Goal: Information Seeking & Learning: Learn about a topic

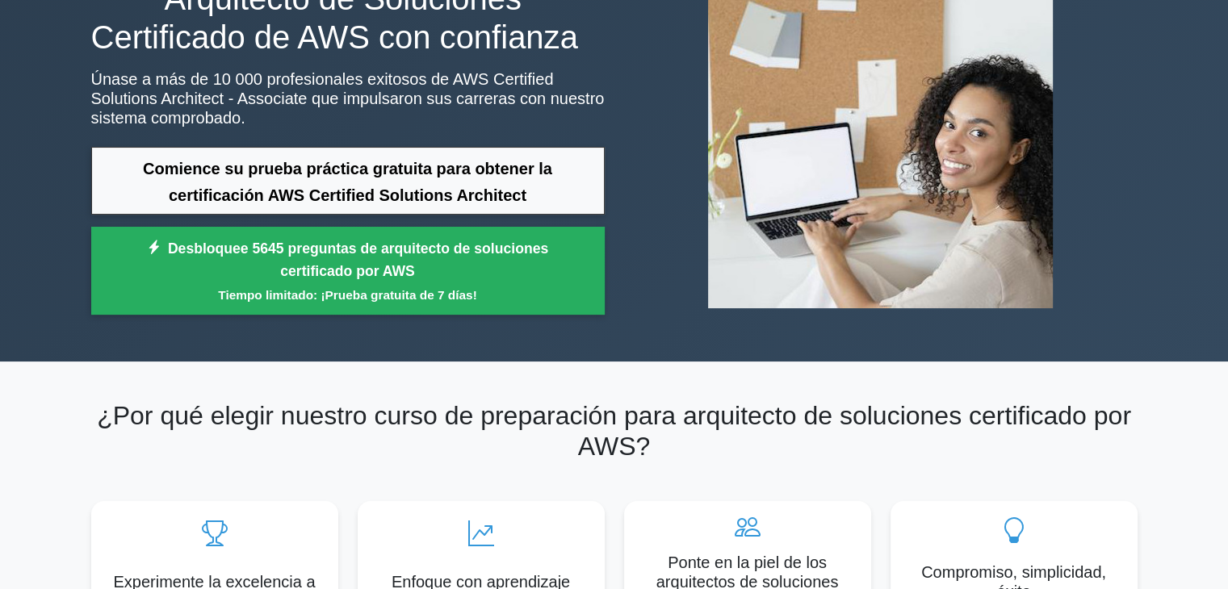
scroll to position [100, 0]
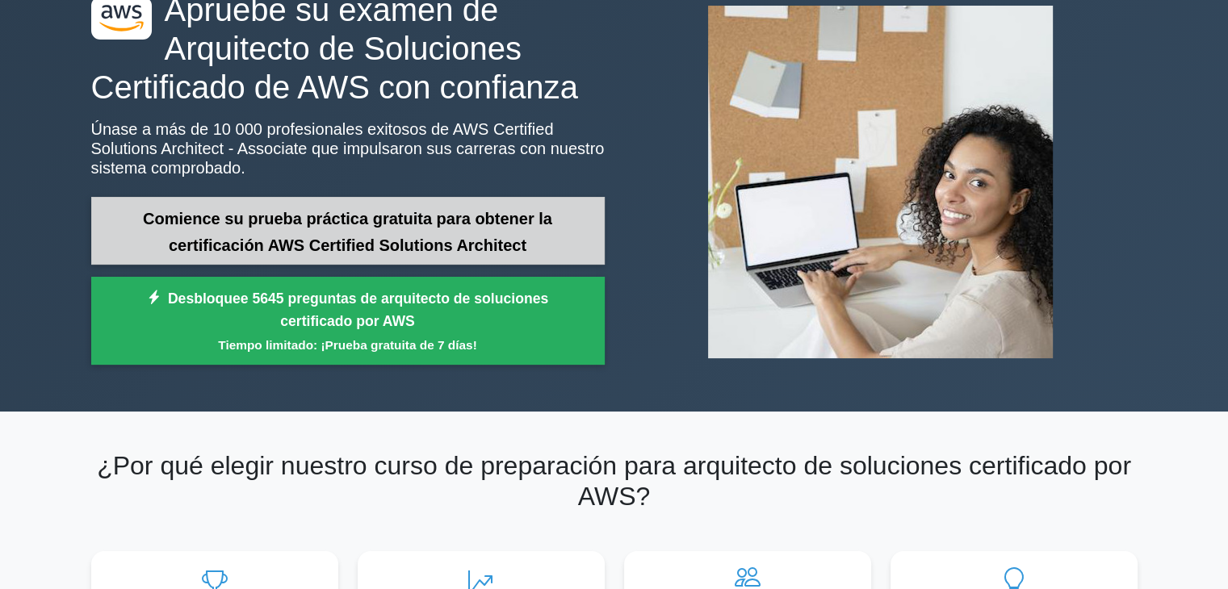
click at [349, 243] on font "Comience su prueba práctica gratuita para obtener la certificación AWS Certifie…" at bounding box center [347, 232] width 409 height 44
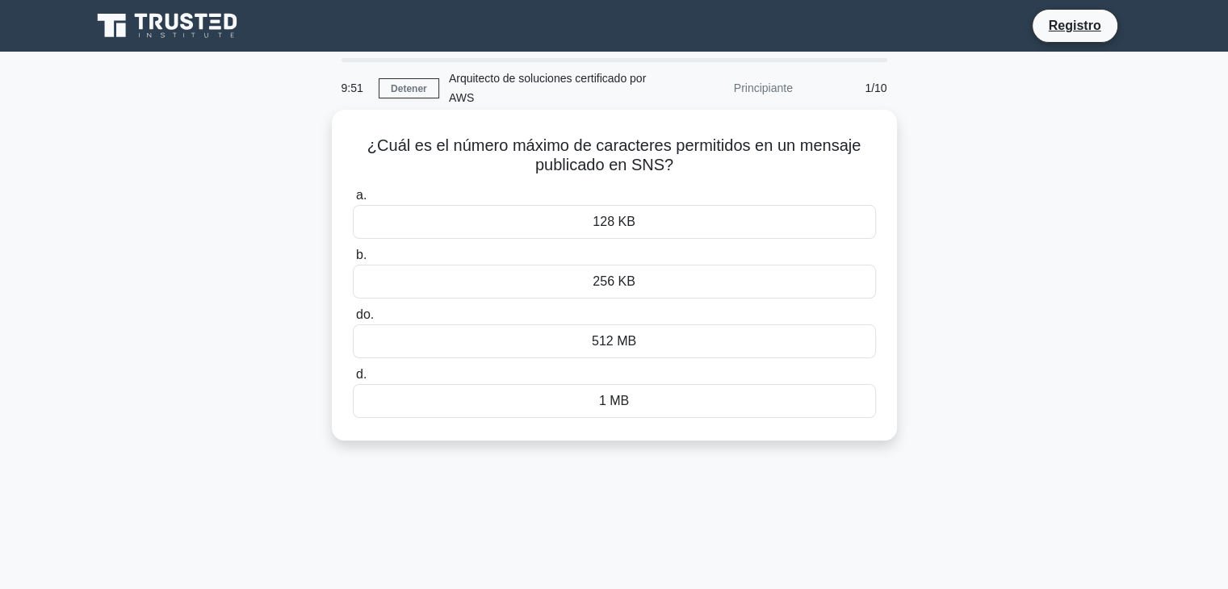
click at [572, 295] on div "256 KB" at bounding box center [614, 282] width 523 height 34
click at [353, 261] on input "b. 256 KB" at bounding box center [353, 255] width 0 height 10
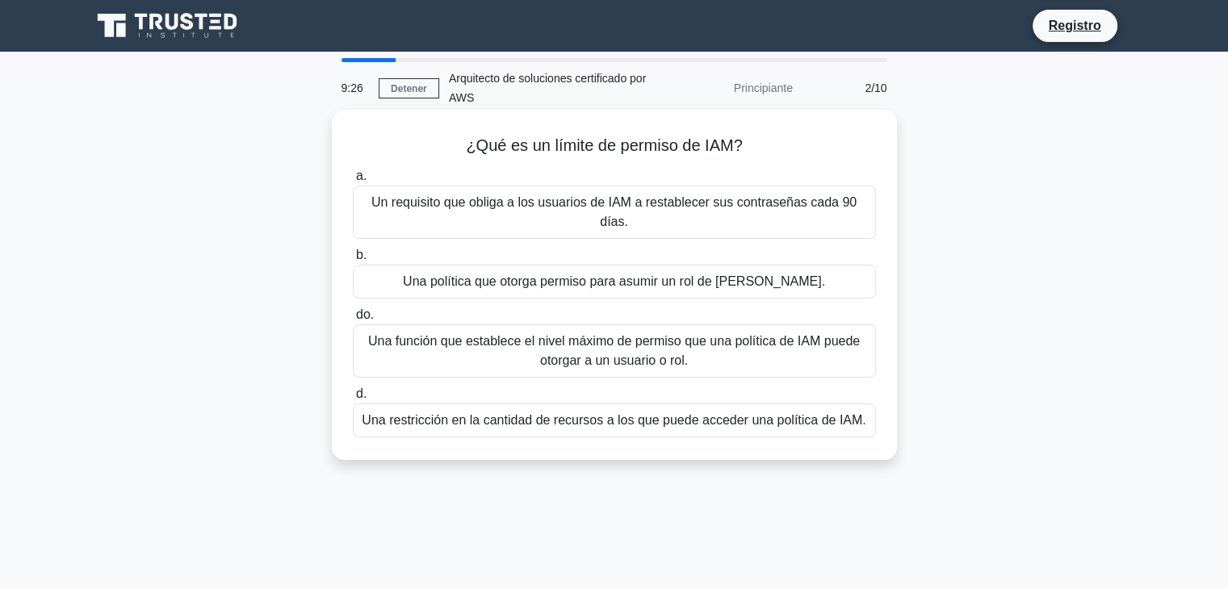
click at [635, 413] on font "Una restricción en la cantidad de recursos a los que puede acceder una política…" at bounding box center [614, 420] width 504 height 14
click at [353, 400] on input "d. Una restricción en la cantidad de recursos a los que puede acceder una polít…" at bounding box center [353, 394] width 0 height 10
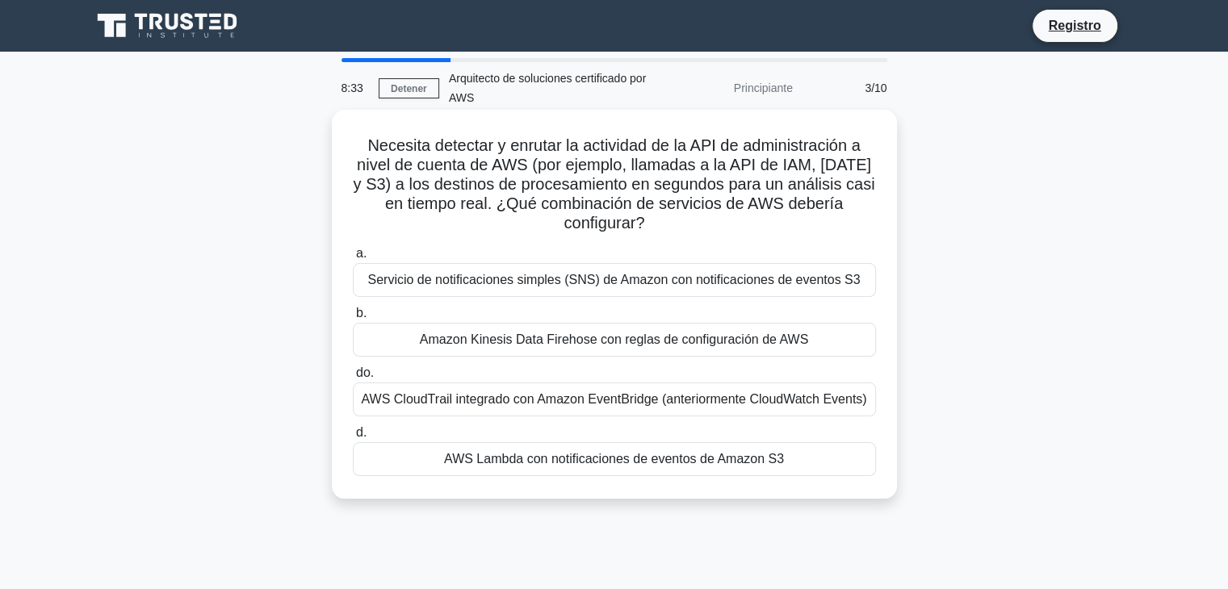
click at [673, 335] on font "Amazon Kinesis Data Firehose con reglas de configuración de AWS" at bounding box center [614, 340] width 388 height 14
click at [353, 319] on input "b. Amazon Kinesis Data Firehose con reglas de configuración de AWS" at bounding box center [353, 313] width 0 height 10
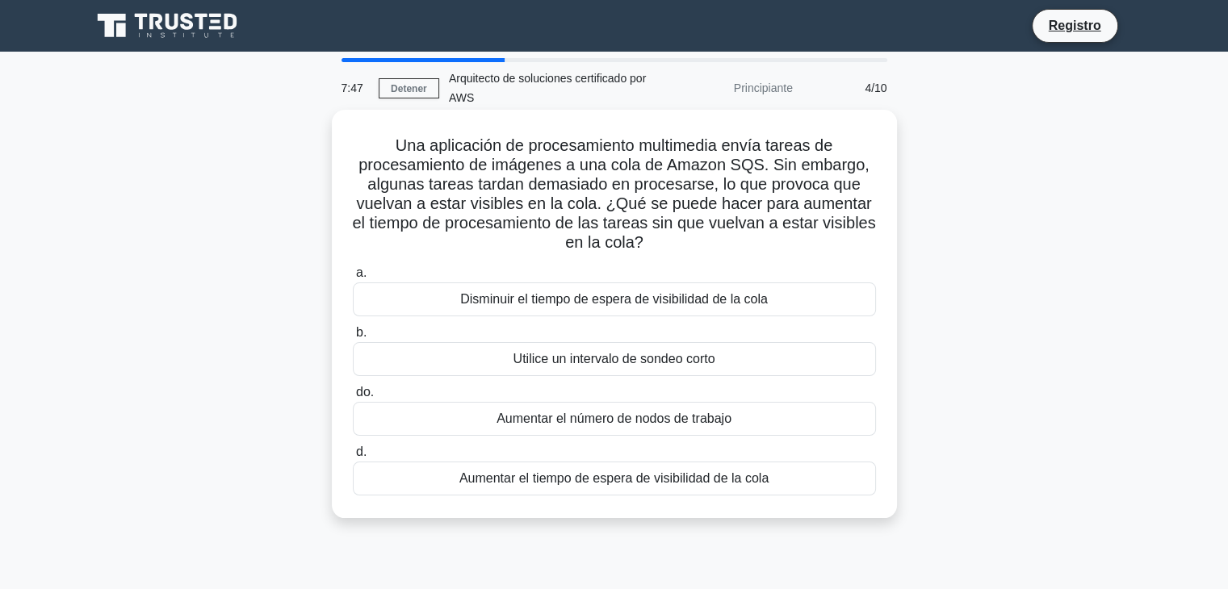
click at [723, 480] on font "Aumentar el tiempo de espera de visibilidad de la cola" at bounding box center [613, 479] width 309 height 14
click at [353, 458] on input "d. Aumentar el tiempo de espera de visibilidad de la cola" at bounding box center [353, 452] width 0 height 10
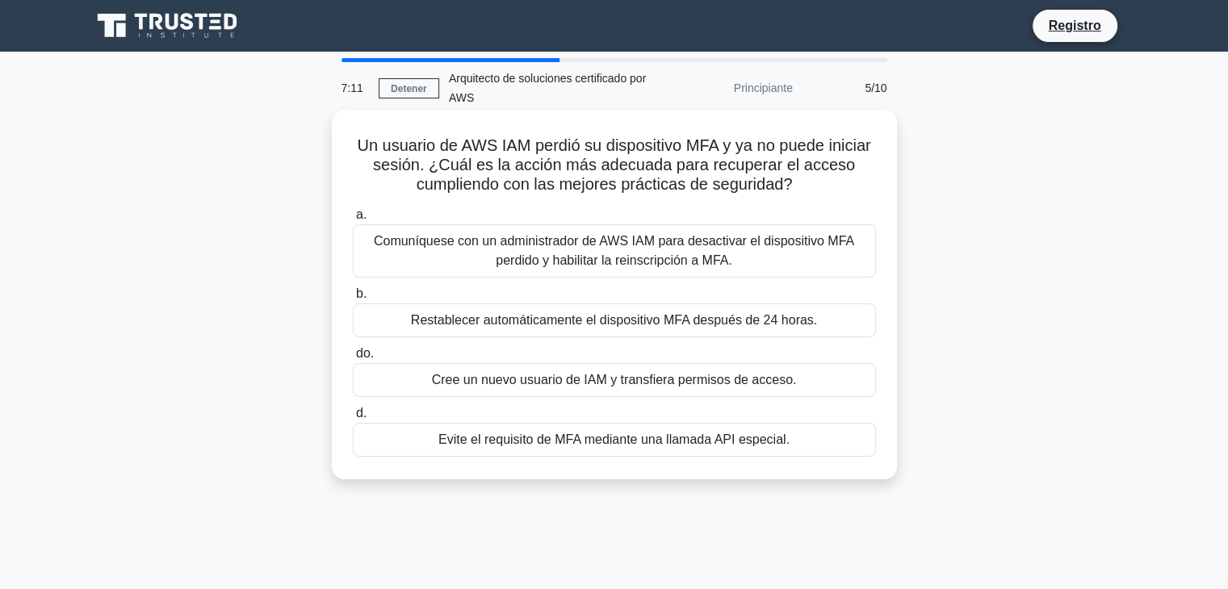
click at [717, 266] on font "Comuníquese con un administrador de AWS IAM para desactivar el dispositivo MFA …" at bounding box center [614, 250] width 480 height 33
click at [353, 220] on input "a. Comuníquese con un administrador de AWS IAM para desactivar el dispositivo M…" at bounding box center [353, 215] width 0 height 10
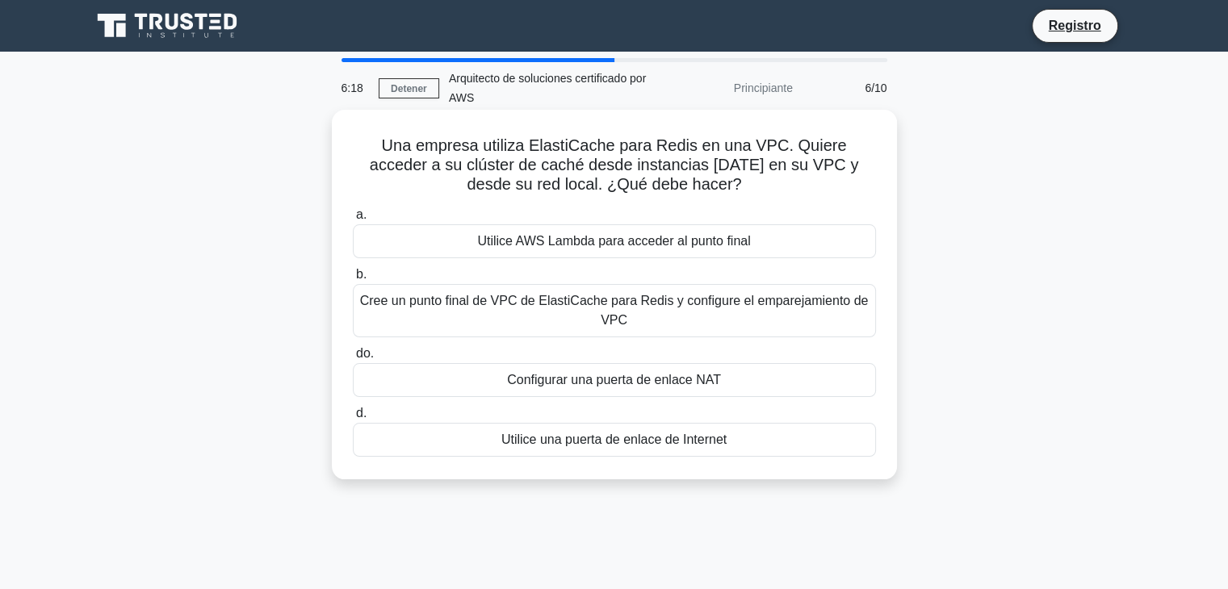
click at [765, 304] on font "Cree un punto final de VPC de ElastiCache para Redis y configure el emparejamie…" at bounding box center [614, 310] width 509 height 33
click at [353, 280] on input "b. Cree un punto final de VPC de ElastiCache para Redis y configure el empareja…" at bounding box center [353, 275] width 0 height 10
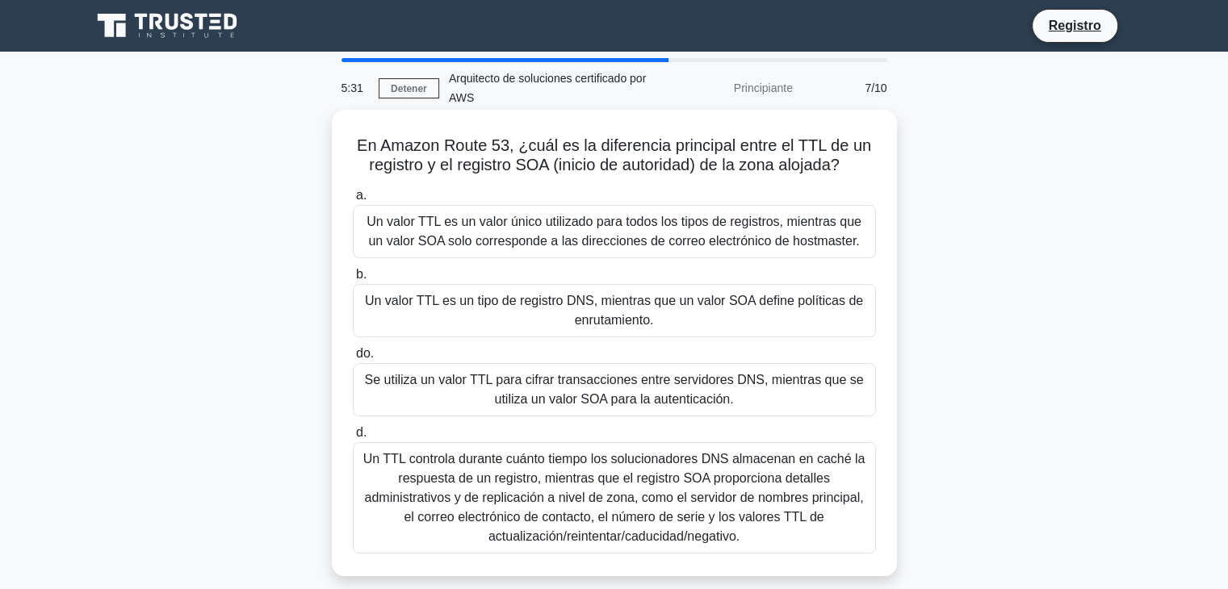
click at [714, 511] on font "Un TTL controla durante cuánto tiempo los solucionadores DNS almacenan en caché…" at bounding box center [614, 497] width 502 height 91
click at [353, 438] on input "d. Un TTL controla durante cuánto tiempo los solucionadores DNS almacenan en ca…" at bounding box center [353, 433] width 0 height 10
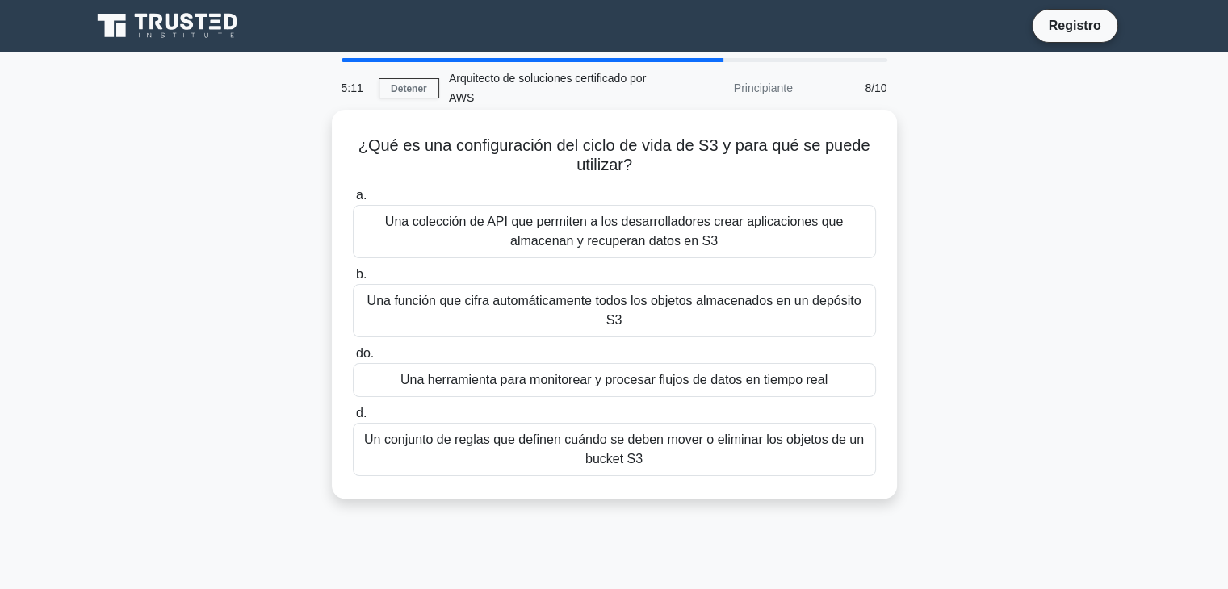
click at [765, 452] on font "Un conjunto de reglas que definen cuándo se deben mover o eliminar los objetos …" at bounding box center [614, 449] width 509 height 39
click at [353, 419] on input "d. Un conjunto de reglas que definen cuándo se deben mover o eliminar los objet…" at bounding box center [353, 414] width 0 height 10
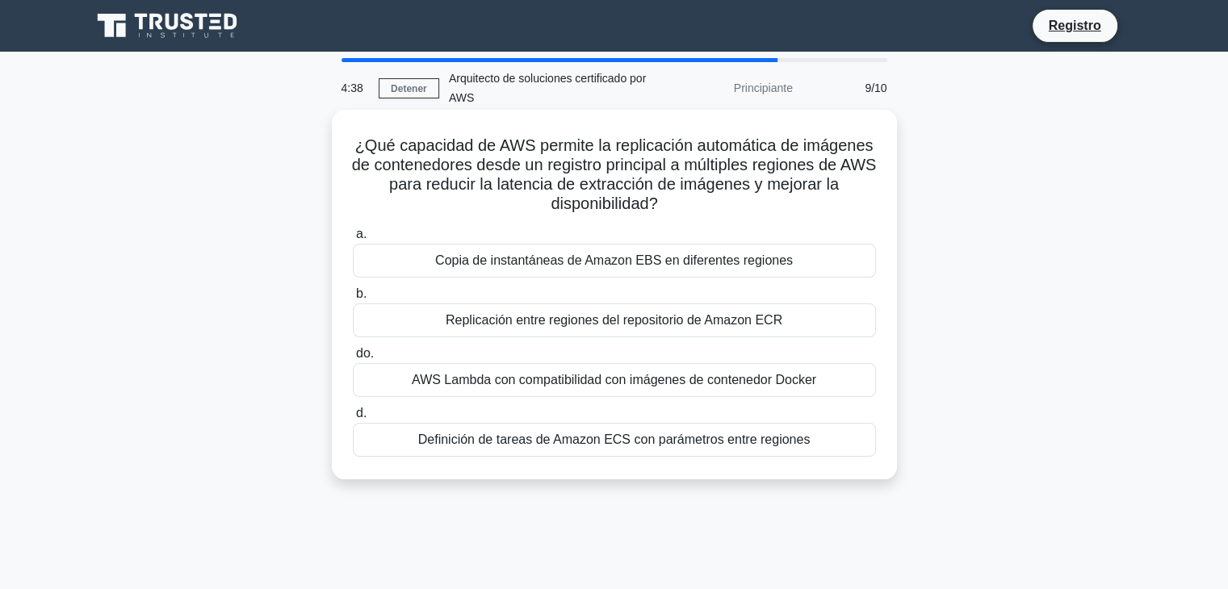
click at [682, 331] on div "Replicación entre regiones del repositorio de Amazon ECR" at bounding box center [614, 321] width 523 height 34
click at [353, 300] on input "b. Replicación entre regiones del repositorio de Amazon ECR" at bounding box center [353, 294] width 0 height 10
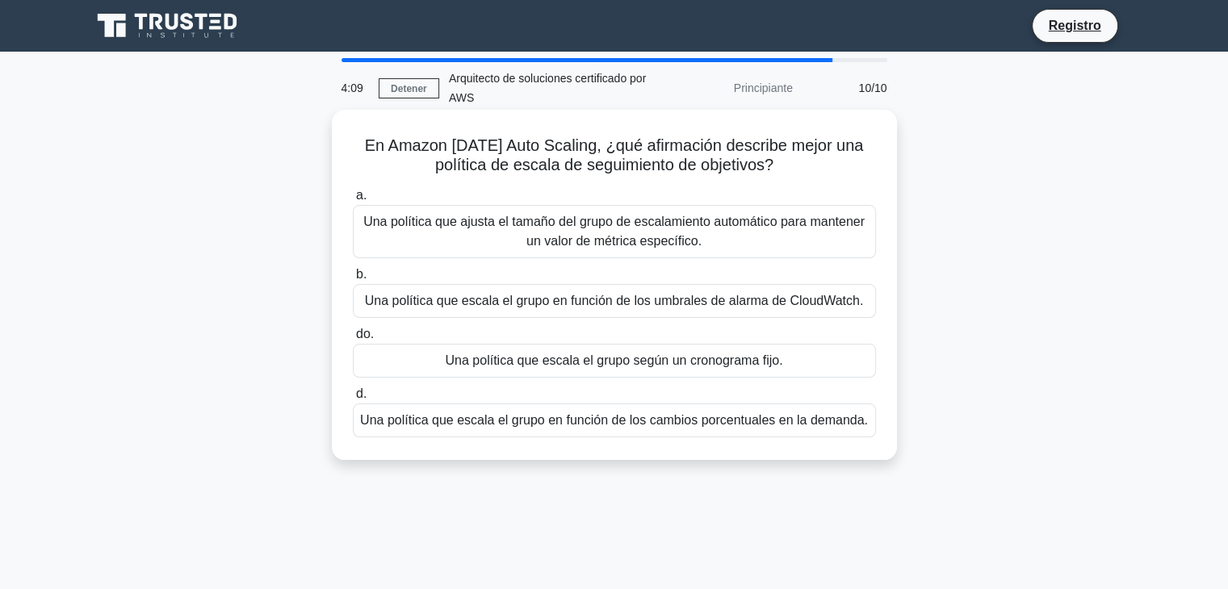
click at [837, 233] on font "Una política que ajusta el tamaño del grupo de escalamiento automático para man…" at bounding box center [614, 231] width 509 height 39
click at [353, 201] on input "a. Una política que ajusta el tamaño del grupo de escalamiento automático para …" at bounding box center [353, 196] width 0 height 10
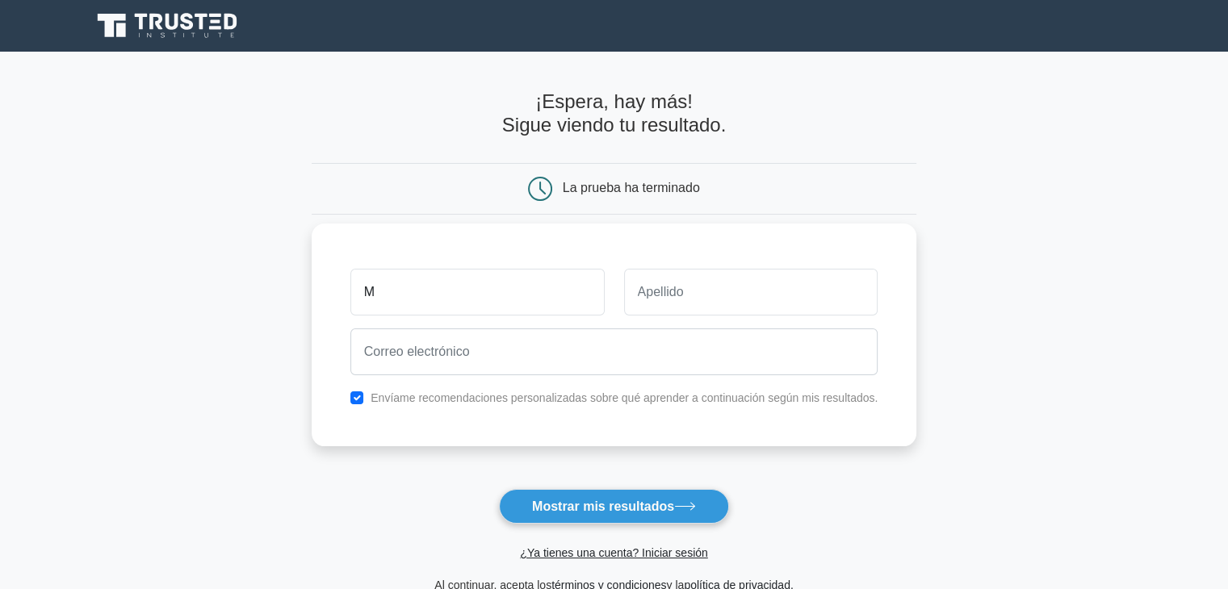
type input "[PERSON_NAME]"
click at [721, 282] on input "text" at bounding box center [751, 292] width 254 height 47
type input "Espino"
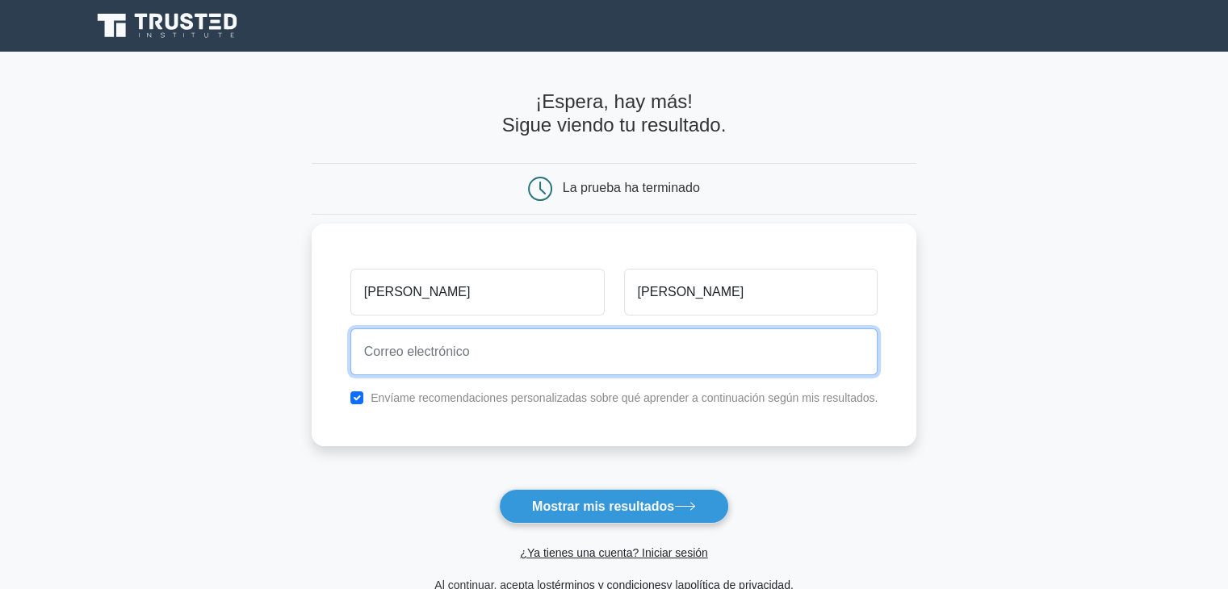
click at [636, 347] on input "email" at bounding box center [614, 352] width 528 height 47
type input "mespinog@miumg.edu.gt"
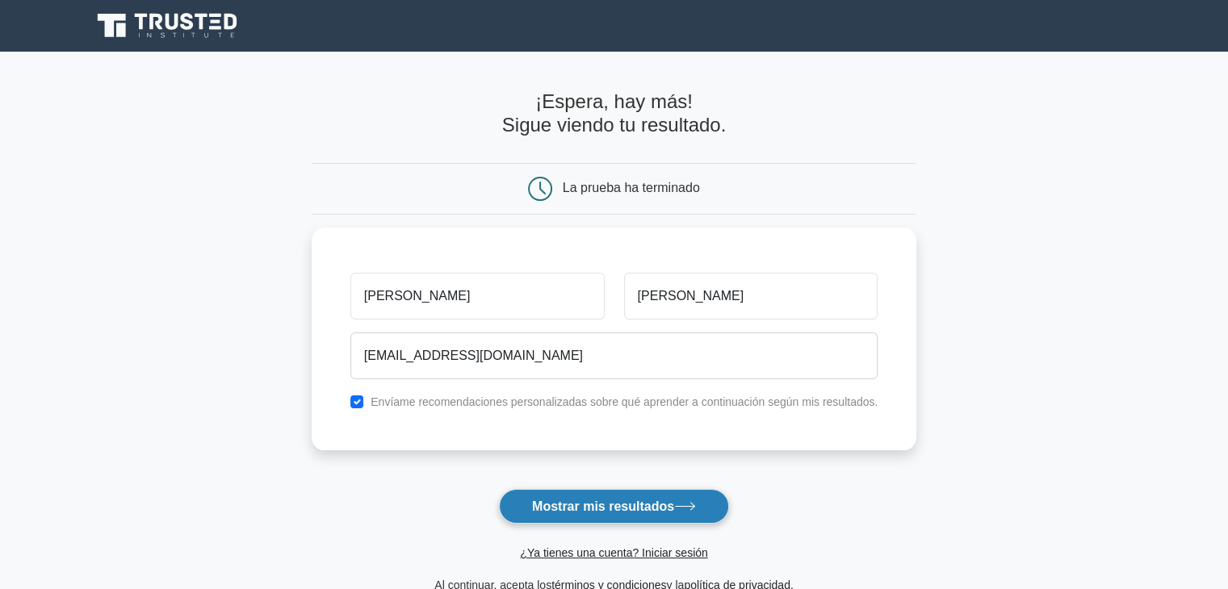
click at [627, 511] on font "Mostrar mis resultados" at bounding box center [603, 507] width 142 height 14
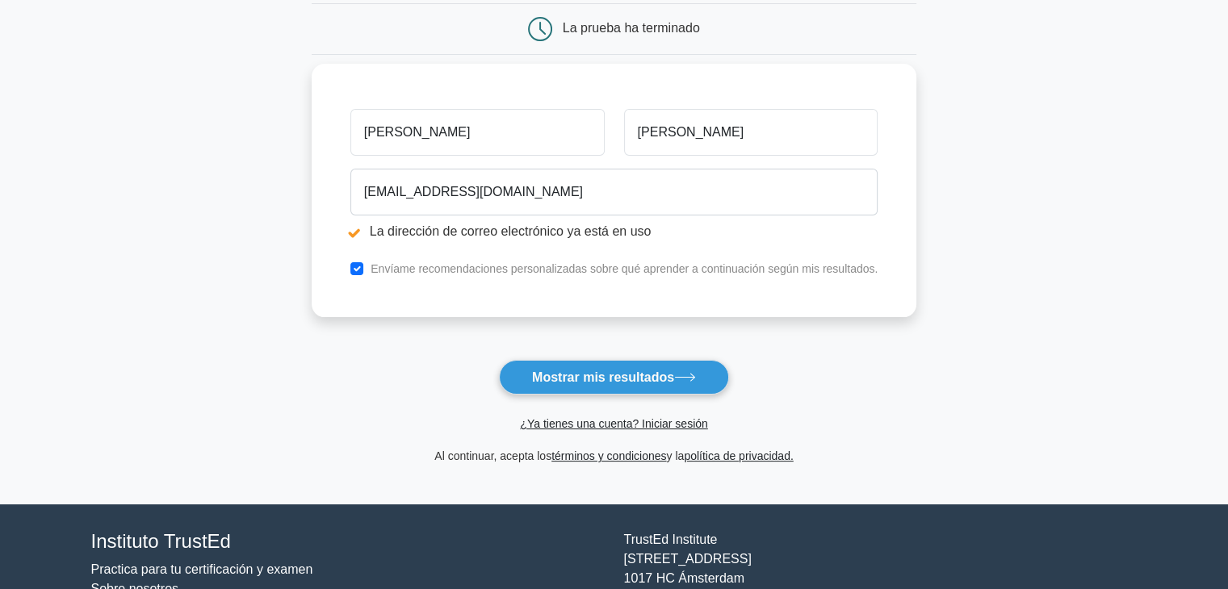
scroll to position [223, 0]
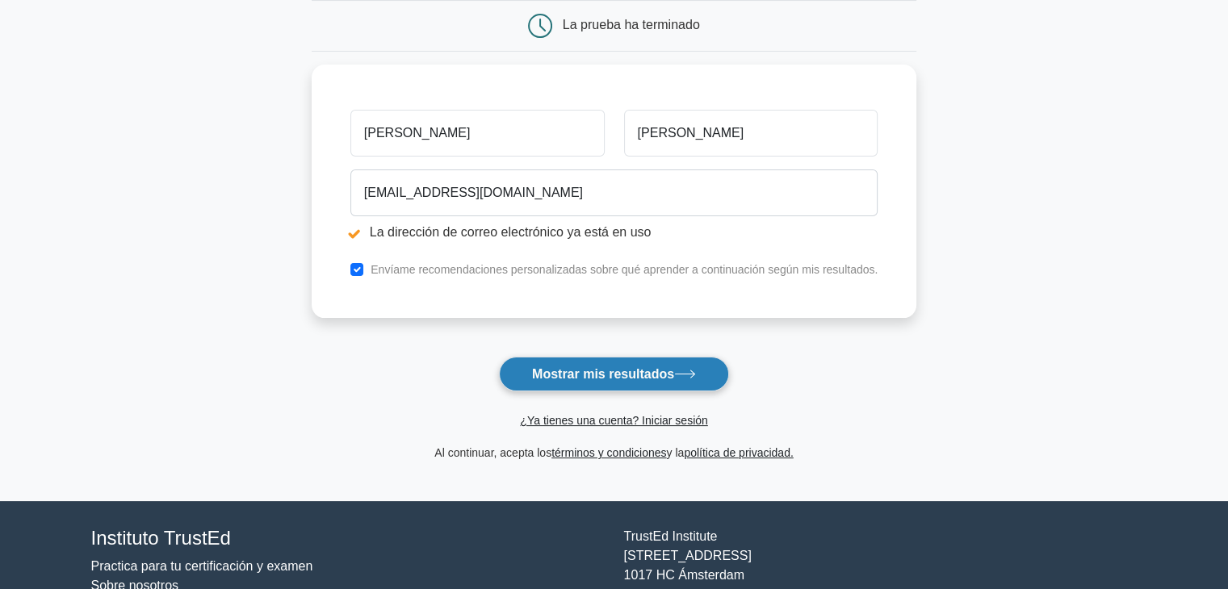
click at [626, 374] on font "Mostrar mis resultados" at bounding box center [603, 374] width 142 height 14
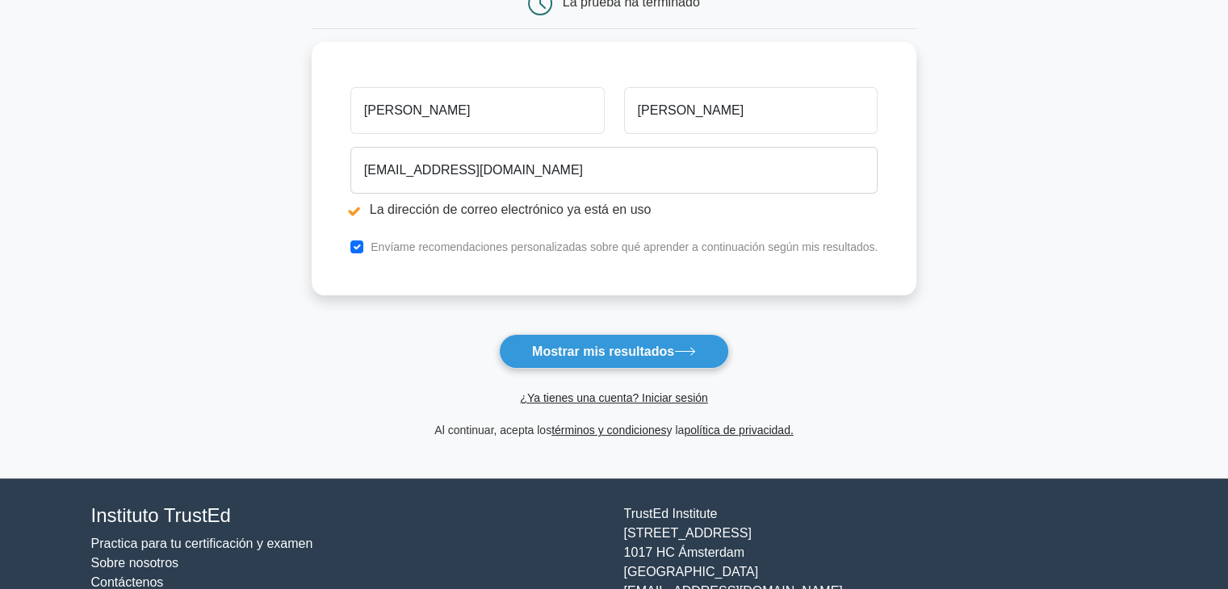
scroll to position [257, 0]
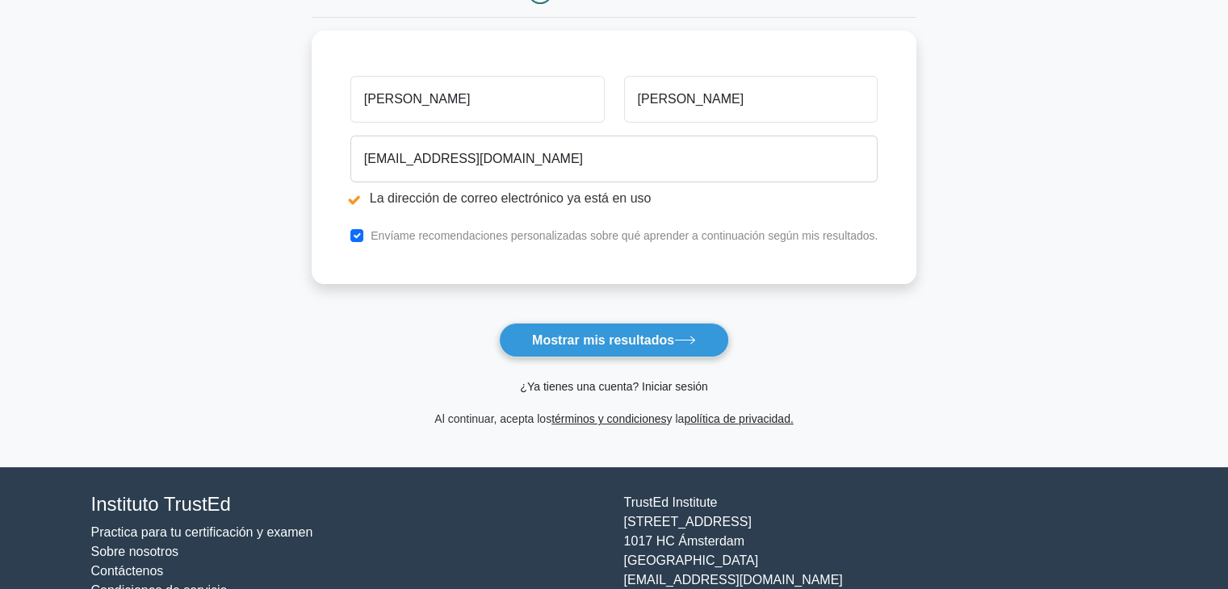
click at [627, 388] on font "¿Ya tienes una cuenta? Iniciar sesión" at bounding box center [613, 386] width 187 height 13
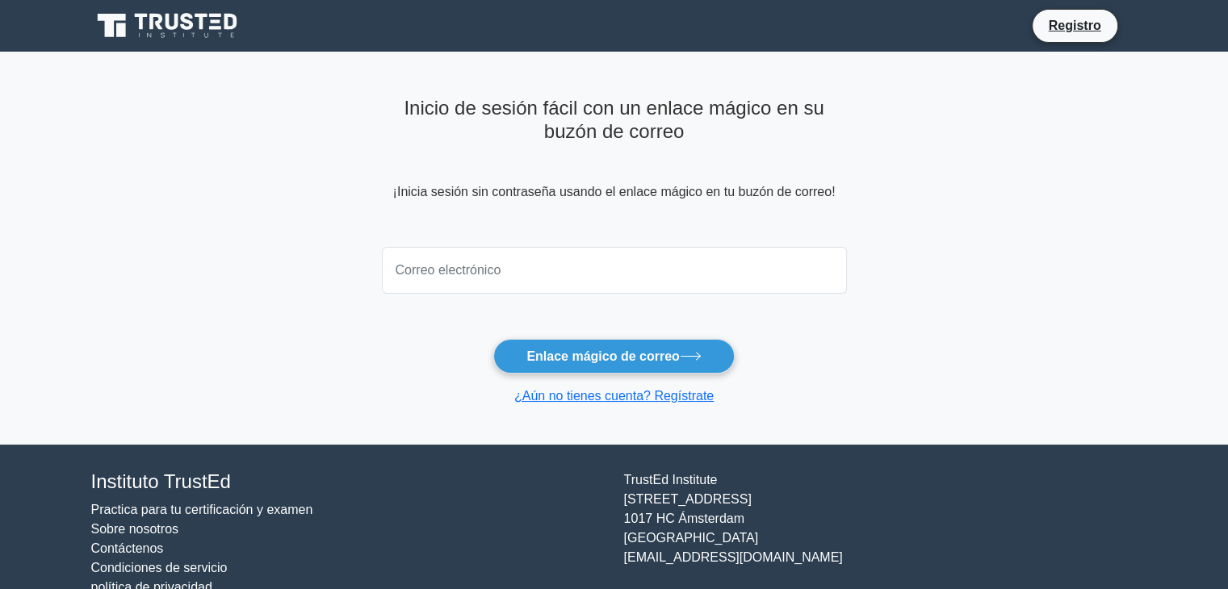
click at [598, 282] on input "email" at bounding box center [614, 270] width 465 height 47
type input "[EMAIL_ADDRESS][DOMAIN_NAME]"
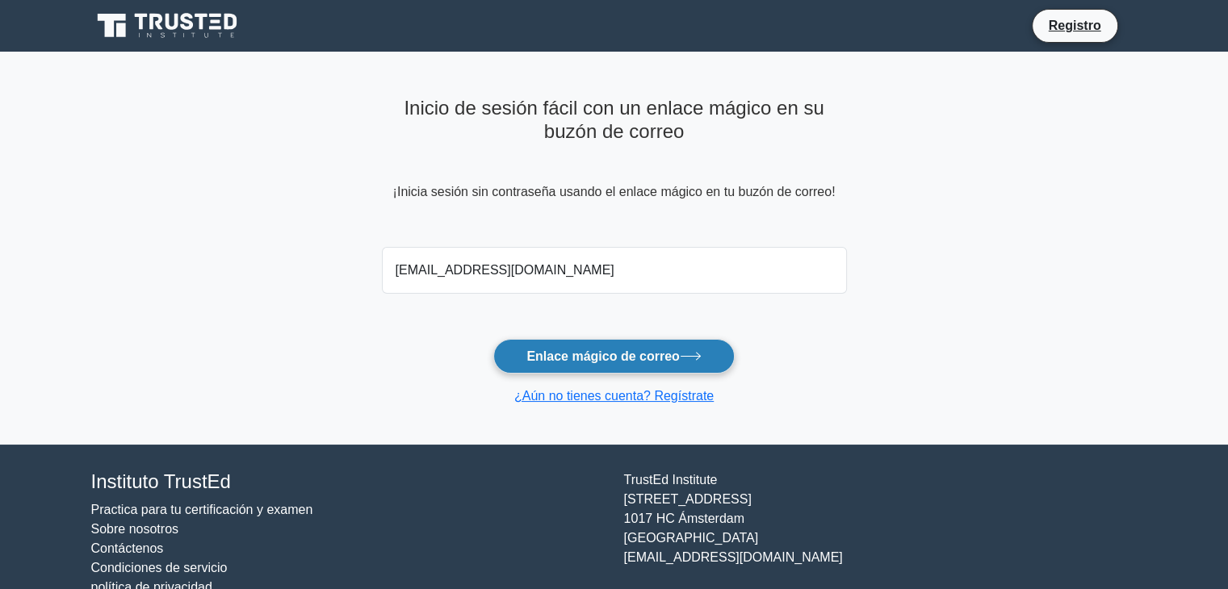
click at [630, 357] on font "Enlace mágico de correo" at bounding box center [602, 357] width 153 height 14
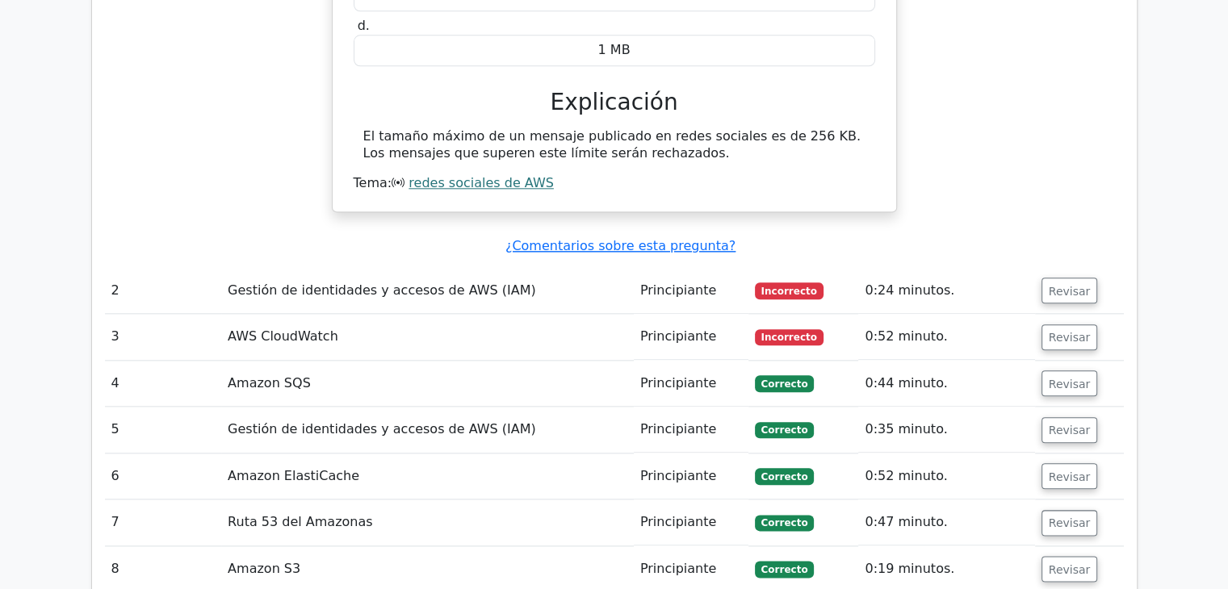
scroll to position [1792, 0]
click at [401, 283] on font "Gestión de identidades y accesos de AWS (IAM)" at bounding box center [382, 290] width 308 height 15
click at [1050, 279] on button "Revisar" at bounding box center [1070, 292] width 57 height 26
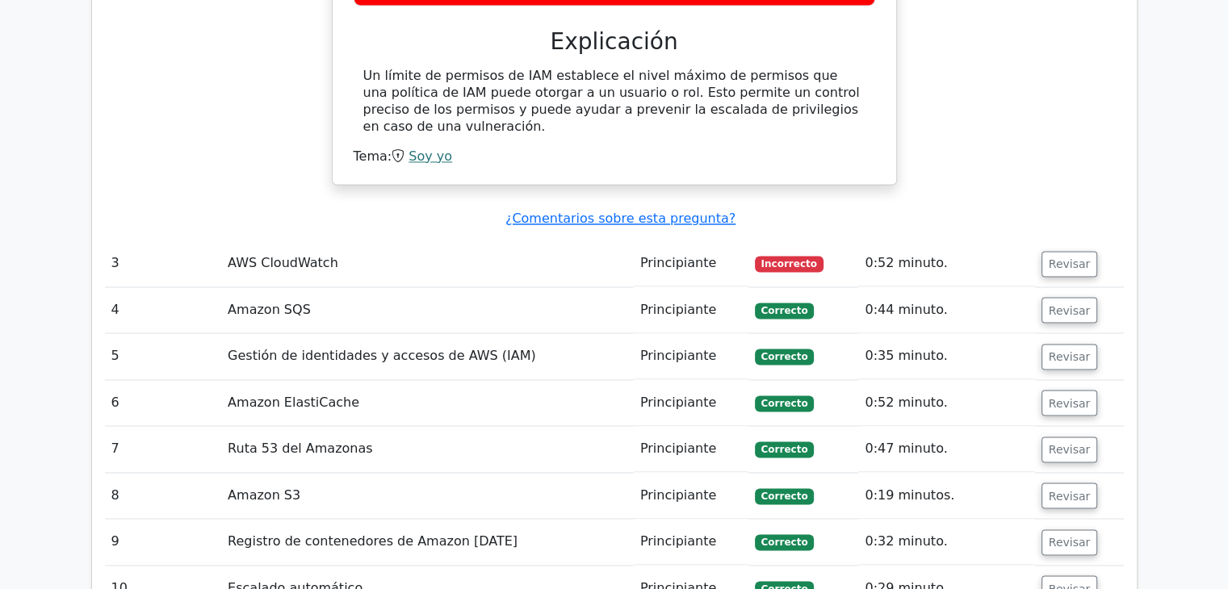
scroll to position [2428, 0]
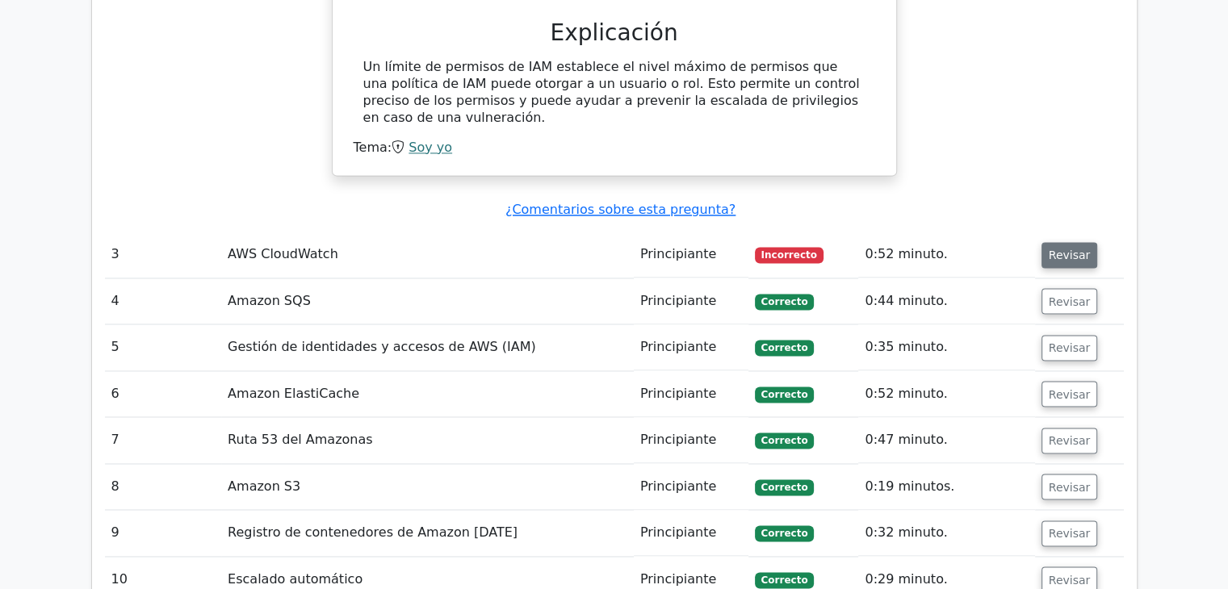
click at [1072, 249] on font "Revisar" at bounding box center [1070, 255] width 42 height 13
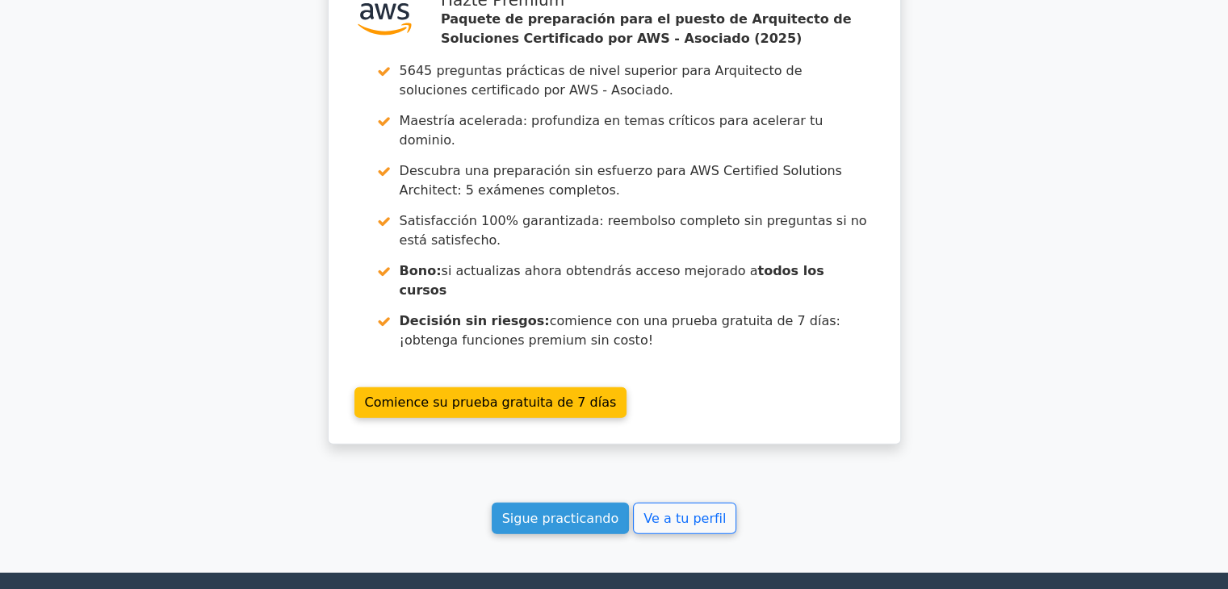
scroll to position [3960, 0]
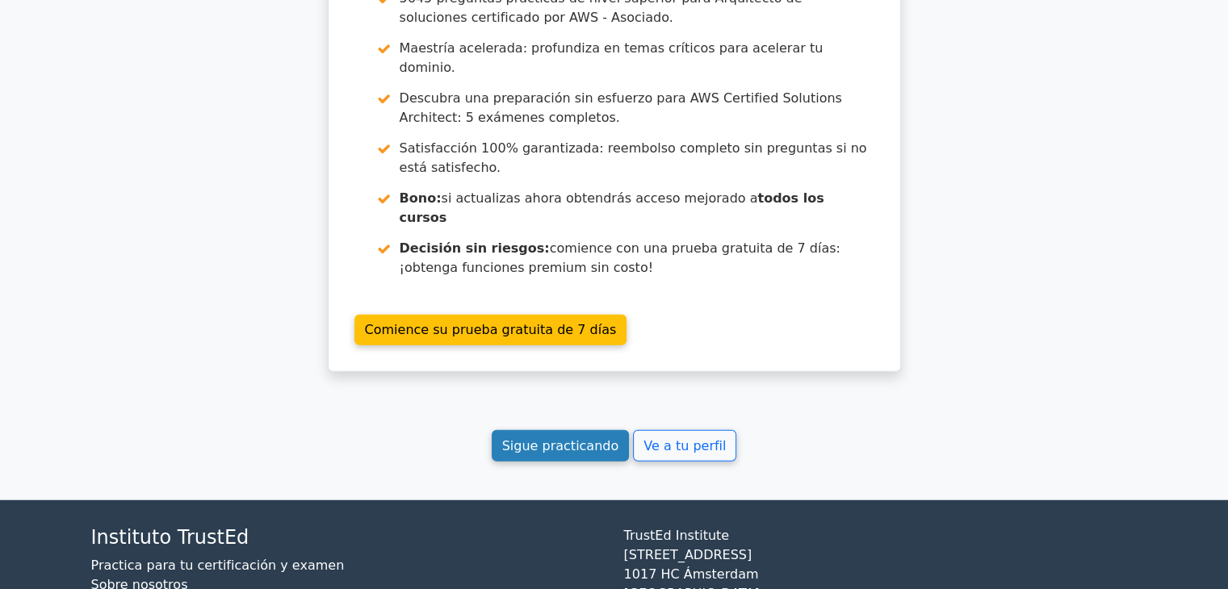
click at [587, 438] on font "Sigue practicando" at bounding box center [560, 445] width 117 height 15
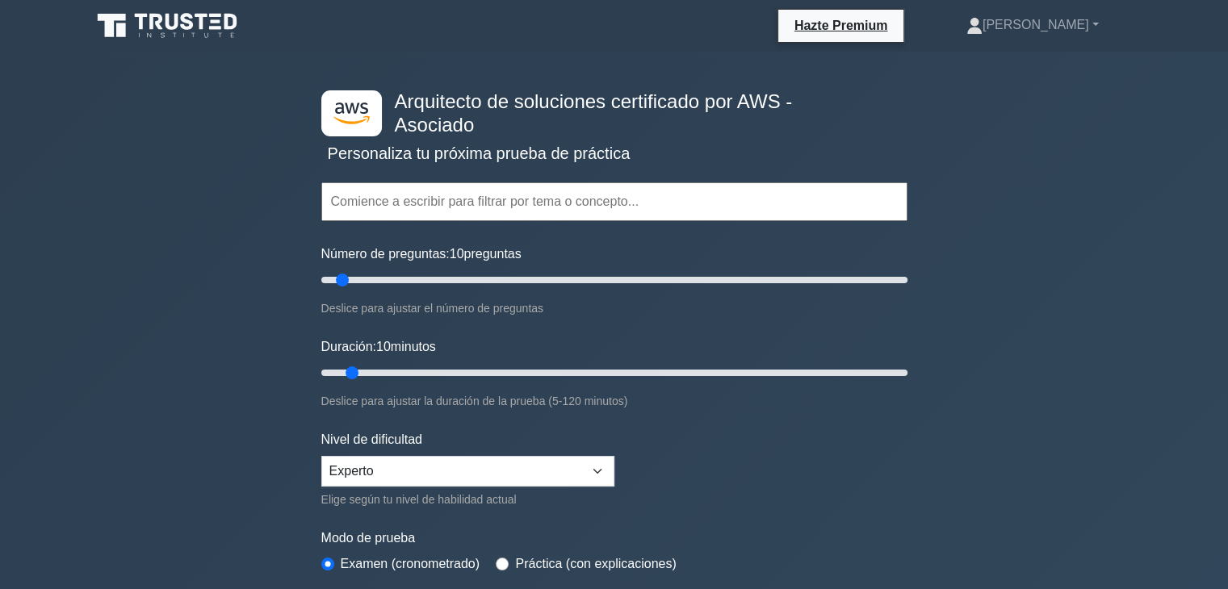
click at [583, 194] on input "text" at bounding box center [614, 201] width 586 height 39
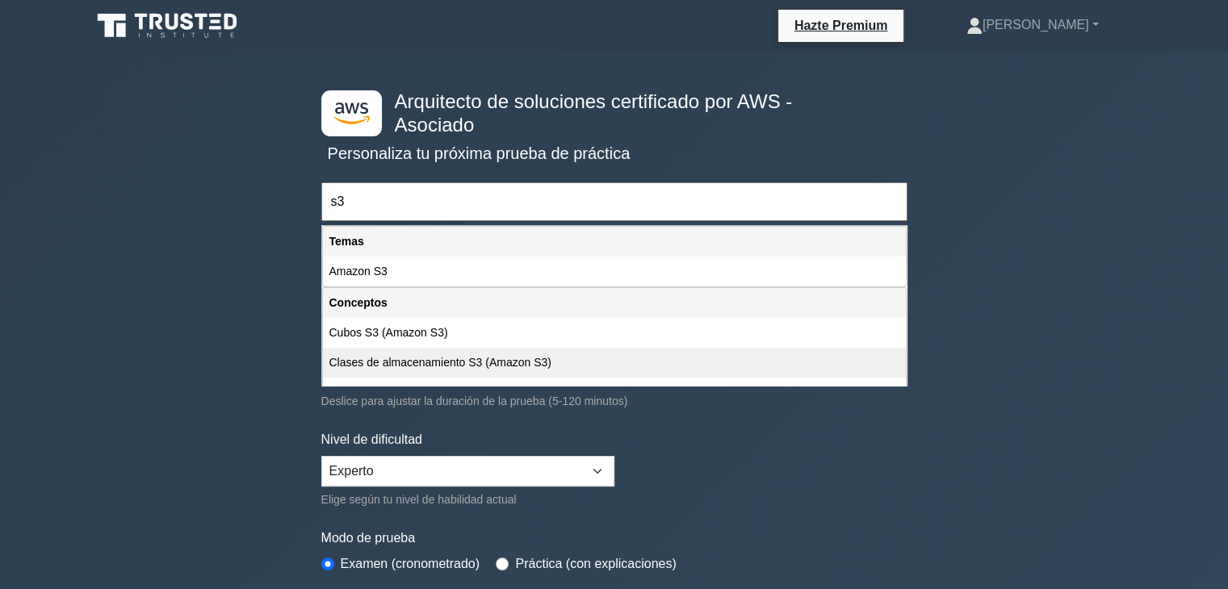
click at [434, 365] on font "Clases de almacenamiento S3 (Amazon S3)" at bounding box center [440, 362] width 222 height 13
type input "Clases de almacenamiento S3 (Amazon S3)"
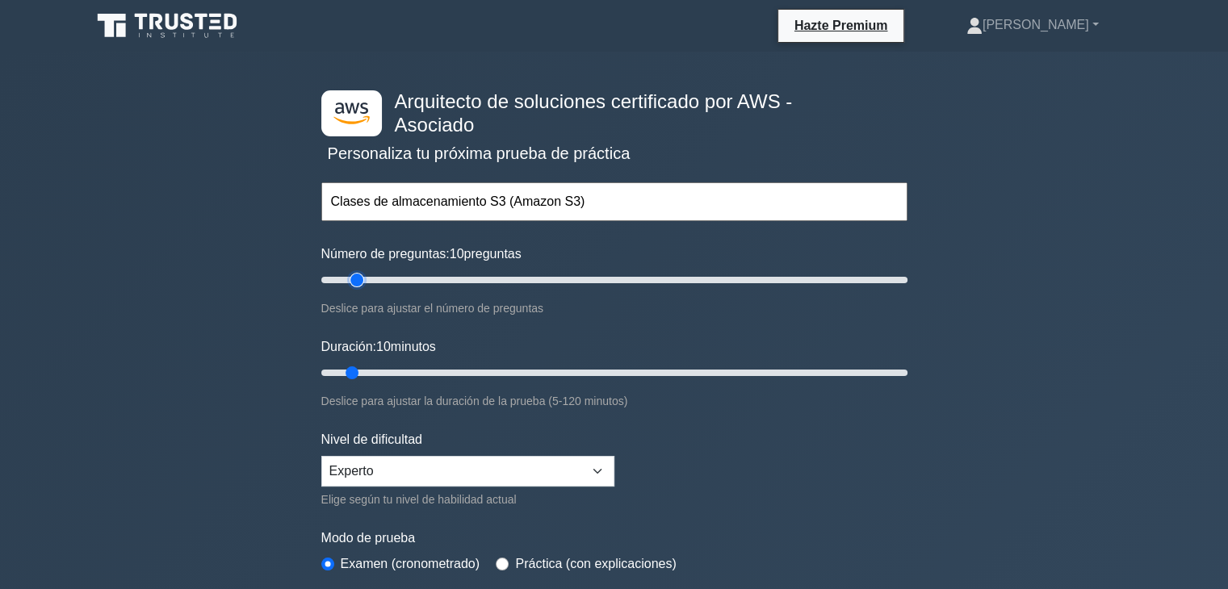
type input "15"
click at [356, 279] on input "Número de preguntas: 10 preguntas" at bounding box center [614, 279] width 586 height 19
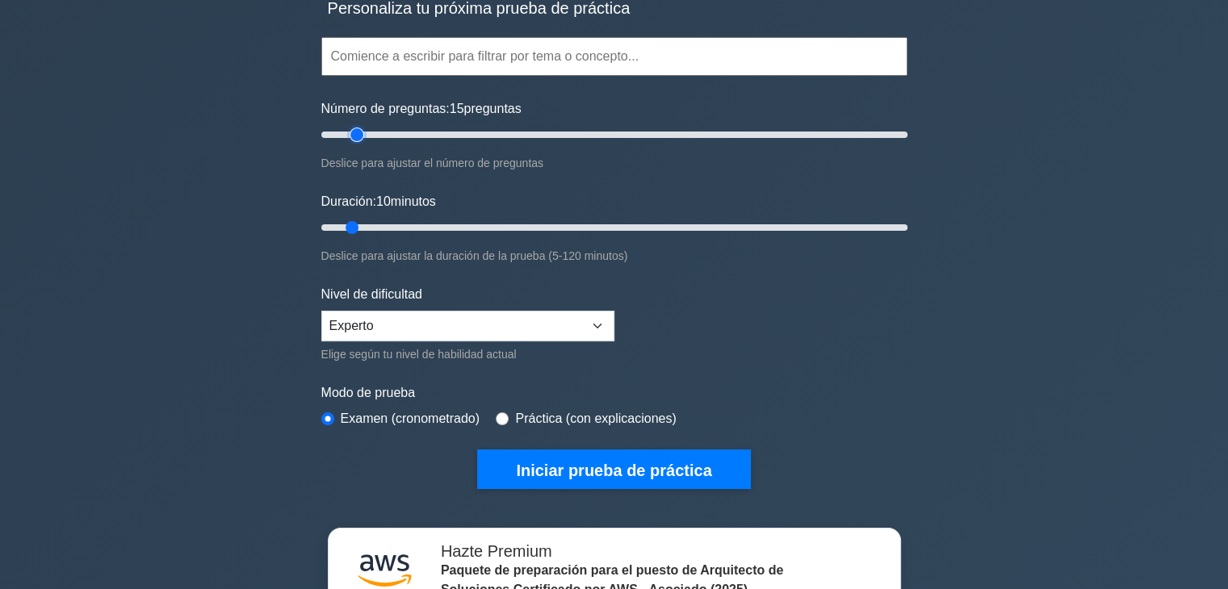
scroll to position [174, 0]
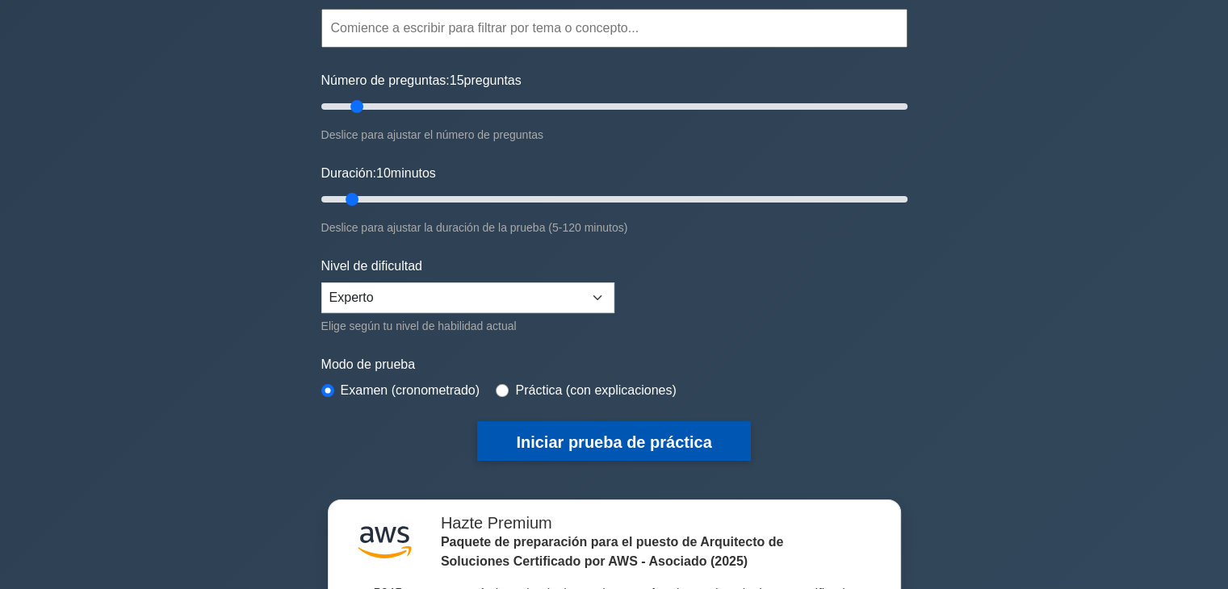
click at [663, 434] on font "Iniciar prueba de práctica" at bounding box center [613, 443] width 195 height 18
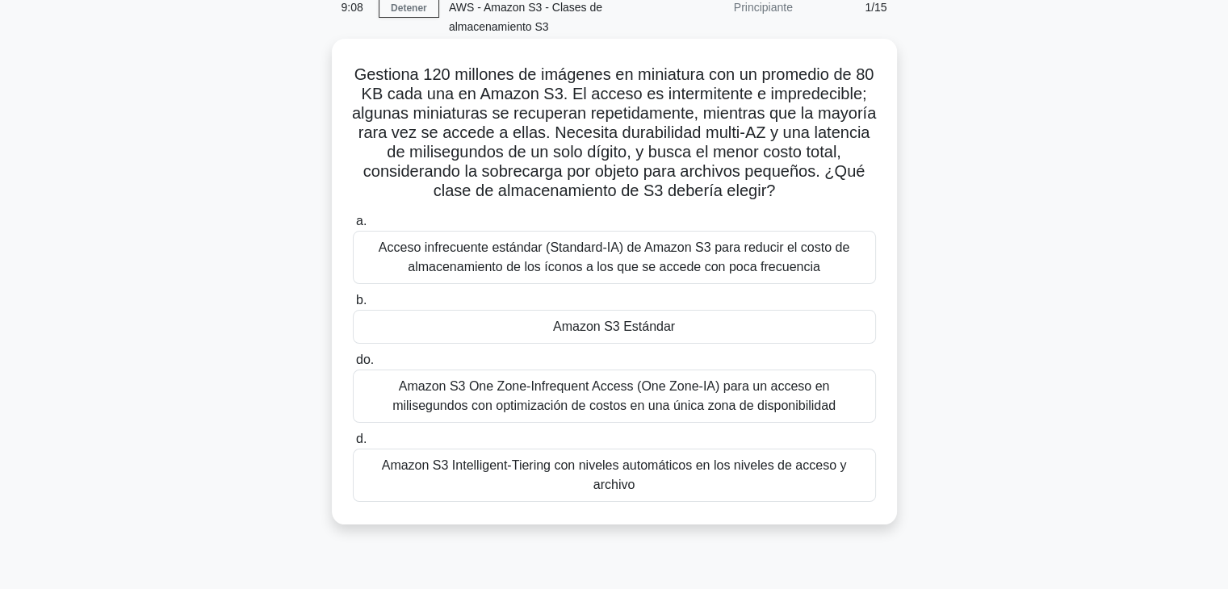
scroll to position [87, 0]
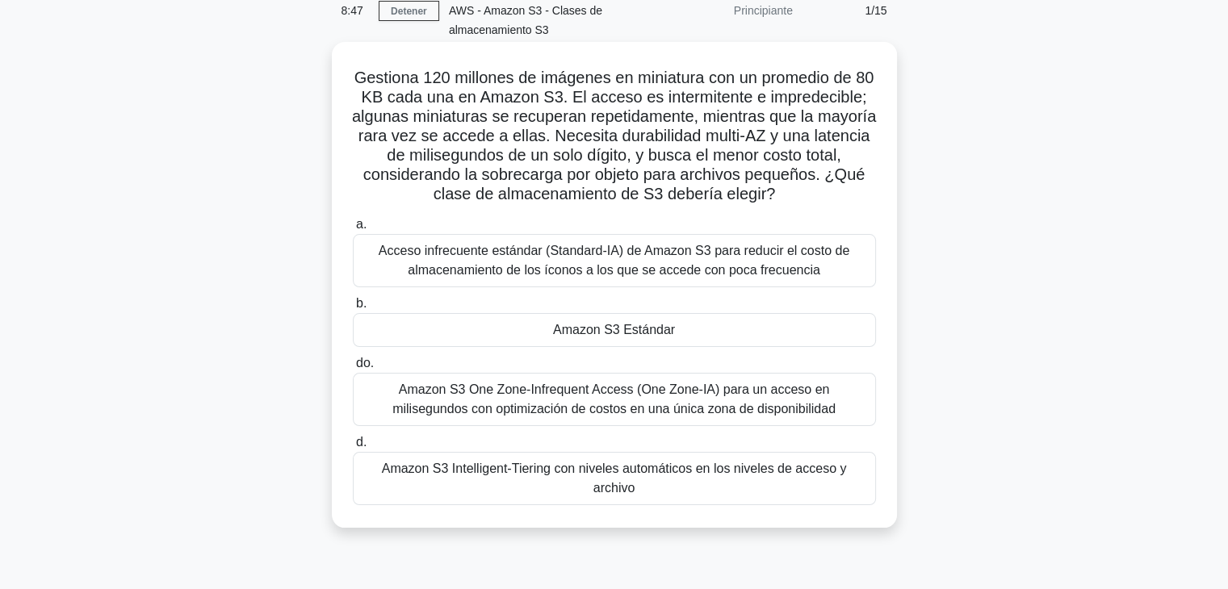
click at [744, 467] on font "Amazon S3 Intelligent-Tiering con niveles automáticos en los niveles de acceso …" at bounding box center [614, 478] width 465 height 33
click at [353, 448] on input "d. Amazon S3 Intelligent-Tiering con niveles automáticos en los niveles de acce…" at bounding box center [353, 443] width 0 height 10
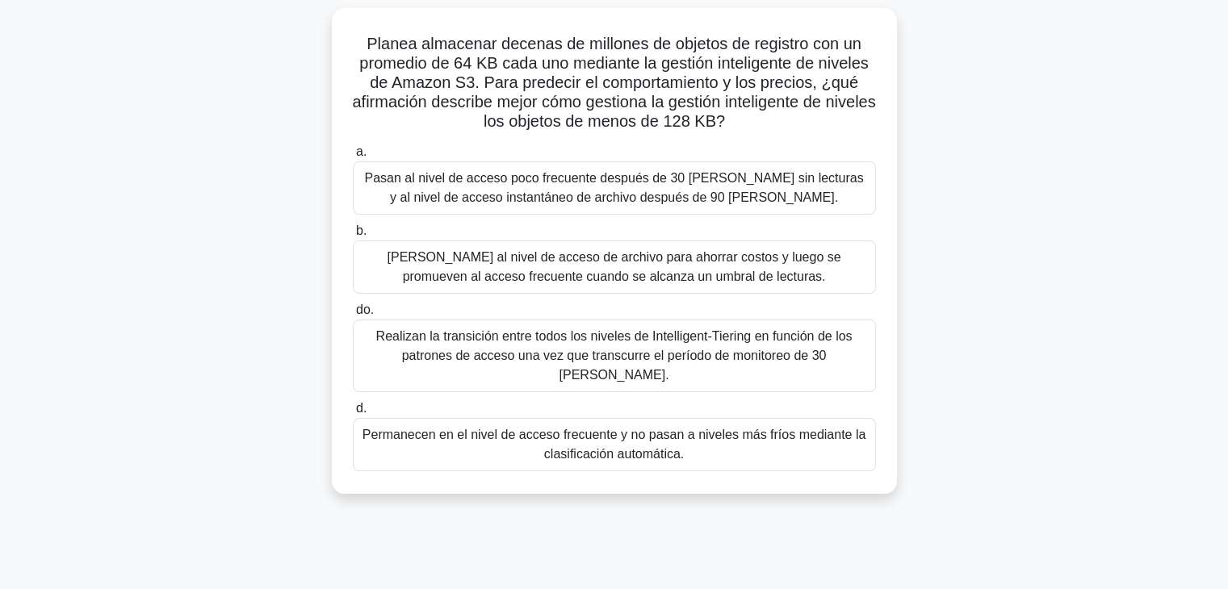
scroll to position [123, 0]
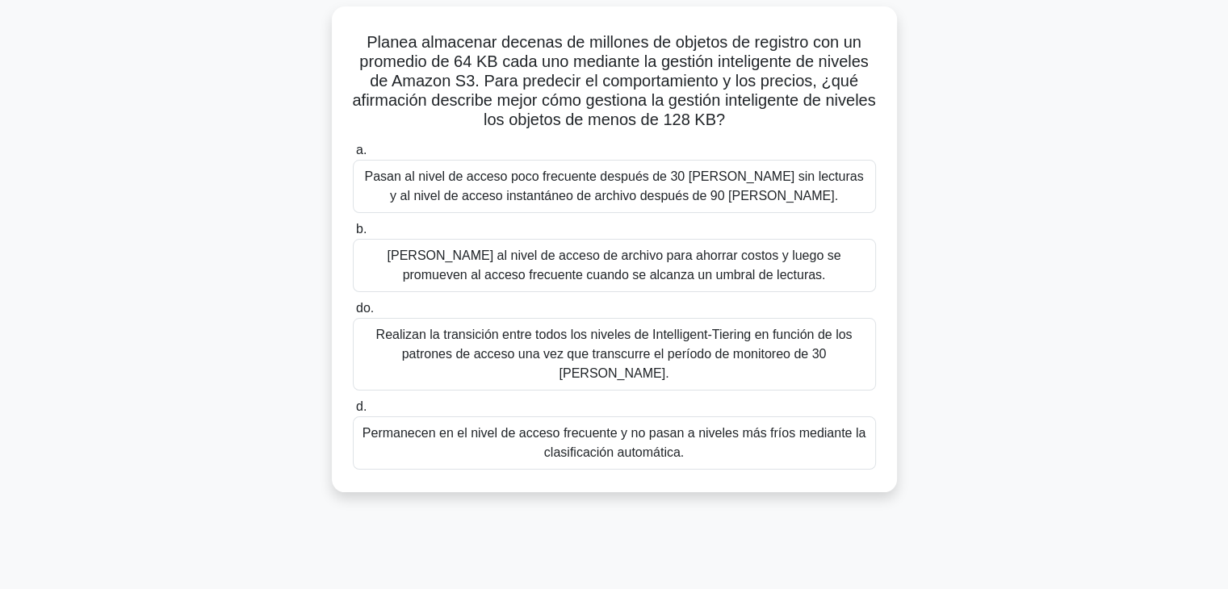
click at [719, 334] on font "Realizan la transición entre todos los niveles de Intelligent-Tiering en funció…" at bounding box center [614, 354] width 476 height 52
click at [353, 314] on input "do. Realizan la transición entre todos los niveles de Intelligent-Tiering en fu…" at bounding box center [353, 309] width 0 height 10
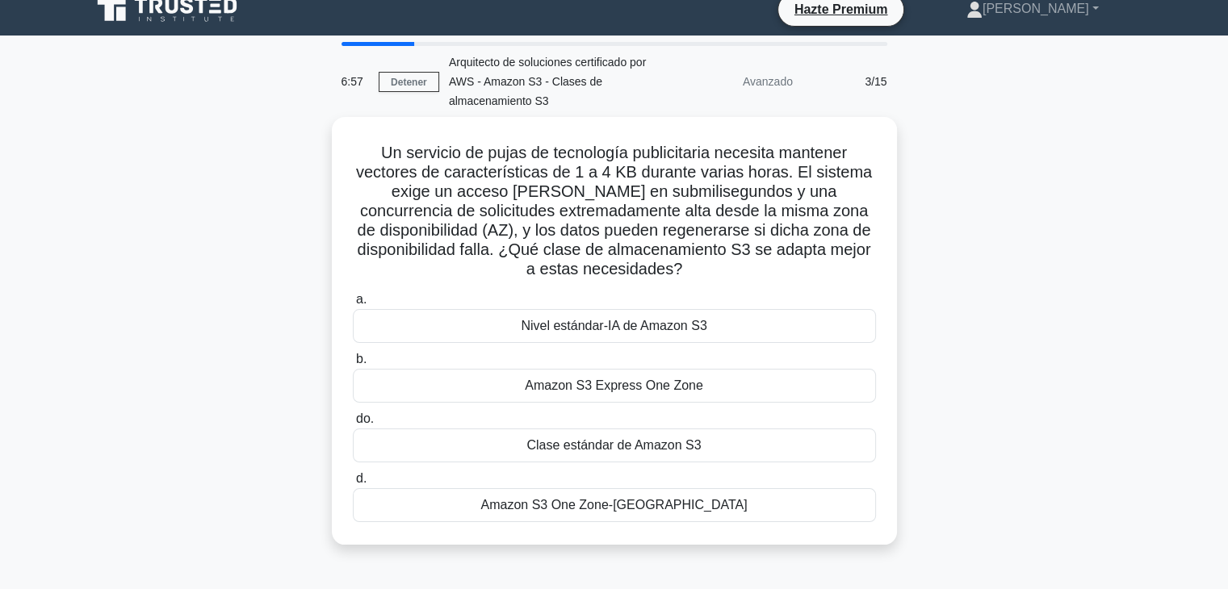
scroll to position [0, 0]
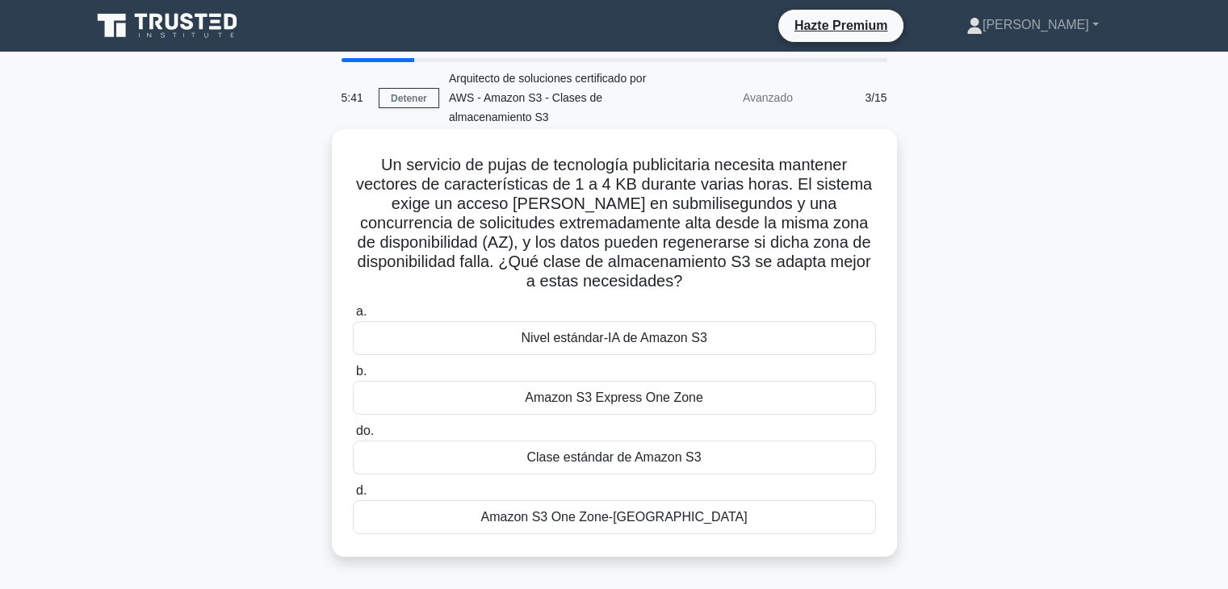
click at [599, 511] on font "Amazon S3 One Zone-IA" at bounding box center [613, 517] width 266 height 14
click at [353, 497] on input "d. Amazon S3 One Zone-IA" at bounding box center [353, 491] width 0 height 10
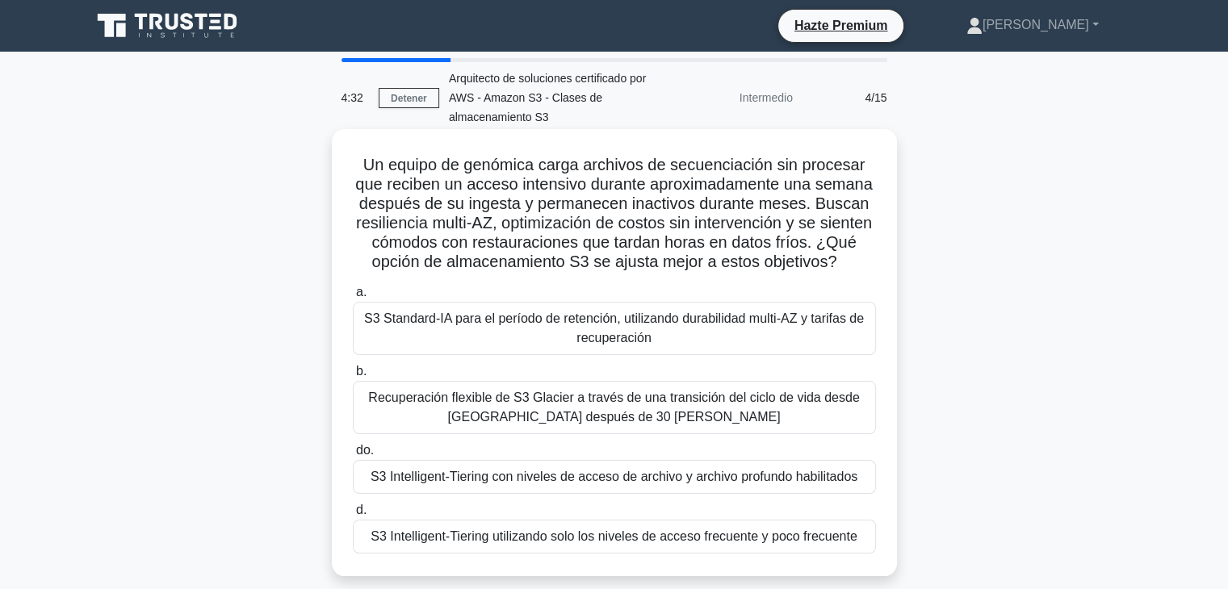
click at [671, 417] on font "Recuperación flexible de S3 Glacier a través de una transición del ciclo de vid…" at bounding box center [613, 407] width 491 height 33
click at [353, 377] on input "b. Recuperación flexible de S3 Glacier a través de una transición del ciclo de …" at bounding box center [353, 372] width 0 height 10
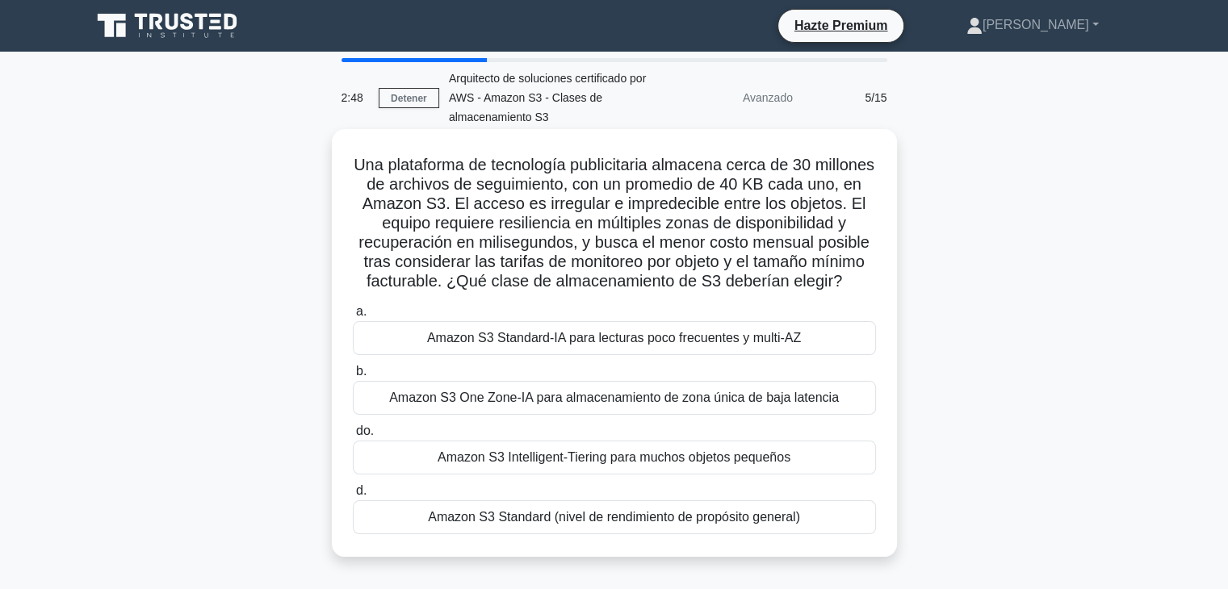
click at [765, 345] on font "Amazon S3 Standard-IA para lecturas poco frecuentes y multi-AZ" at bounding box center [614, 338] width 374 height 14
click at [353, 317] on input "a. Amazon S3 Standard-IA para lecturas poco frecuentes y multi-AZ" at bounding box center [353, 312] width 0 height 10
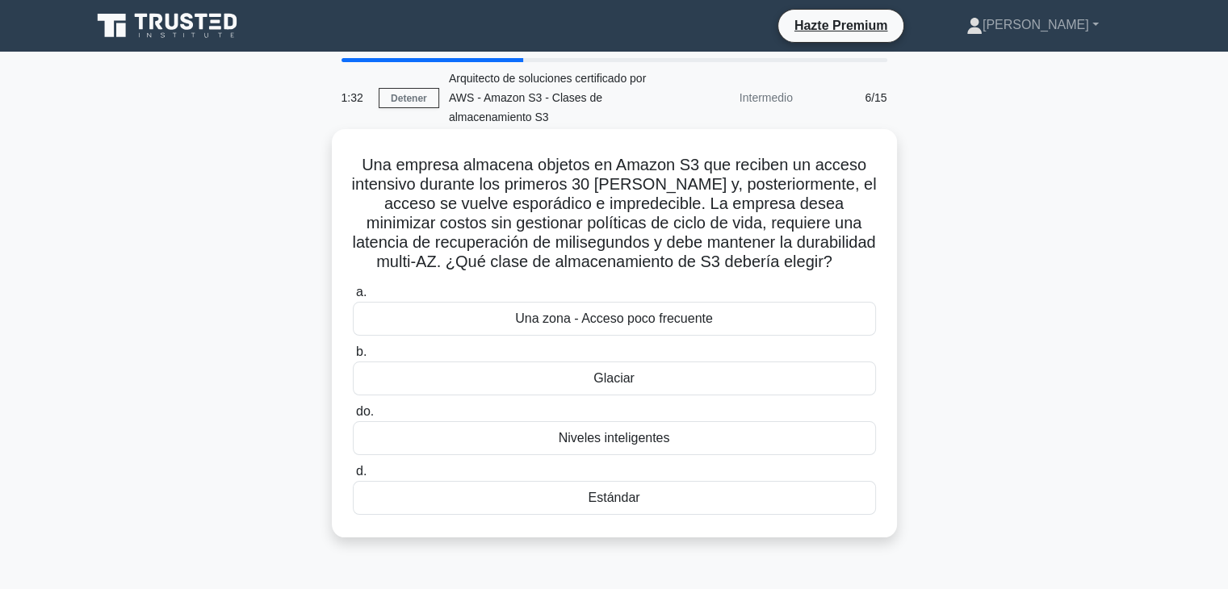
click at [617, 495] on font "Estándar" at bounding box center [614, 498] width 52 height 14
click at [353, 477] on input "d. Estándar" at bounding box center [353, 472] width 0 height 10
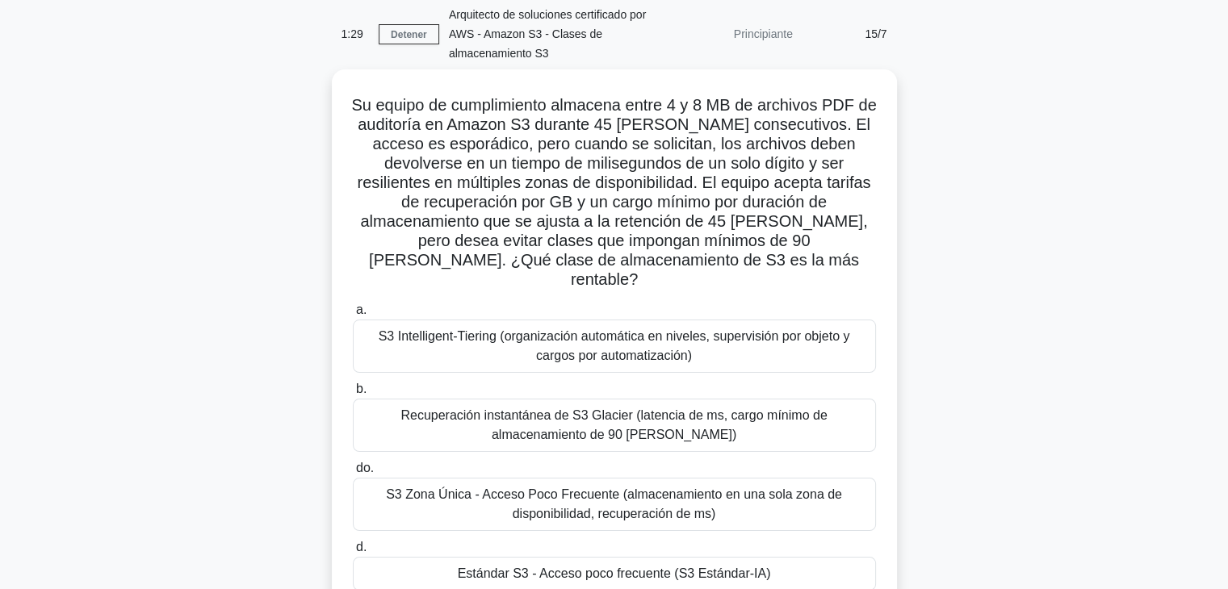
scroll to position [65, 0]
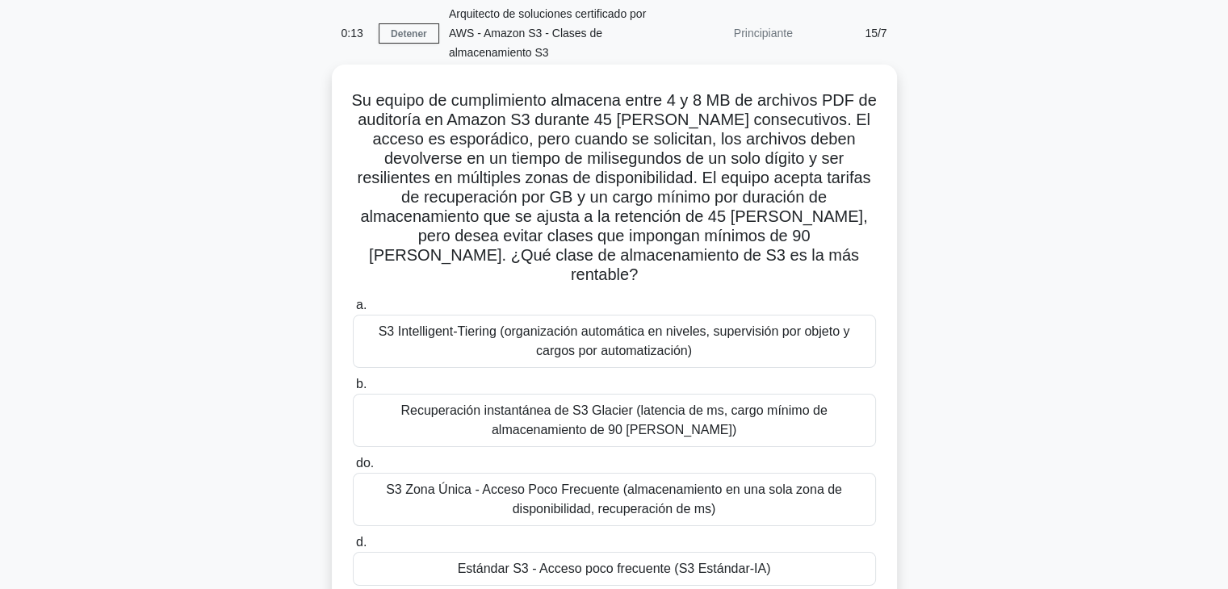
click at [652, 562] on font "Estándar S3 - Acceso poco frecuente (S3 Estándar-IA)" at bounding box center [614, 569] width 313 height 14
click at [353, 548] on input "d. Estándar S3 - Acceso poco frecuente (S3 Estándar-IA)" at bounding box center [353, 543] width 0 height 10
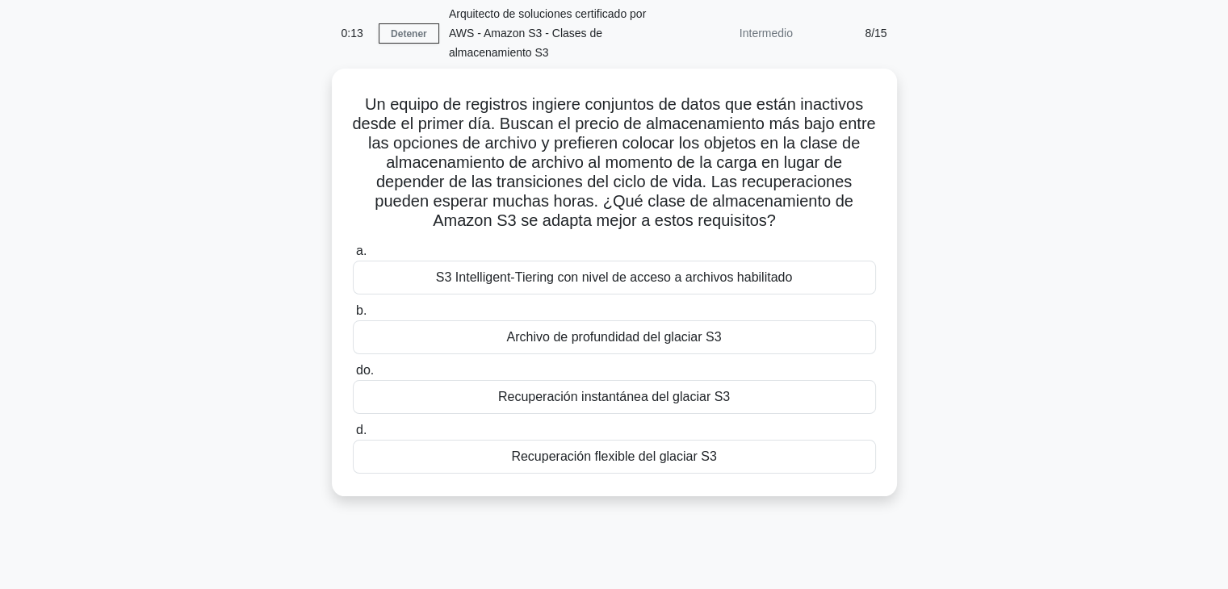
scroll to position [0, 0]
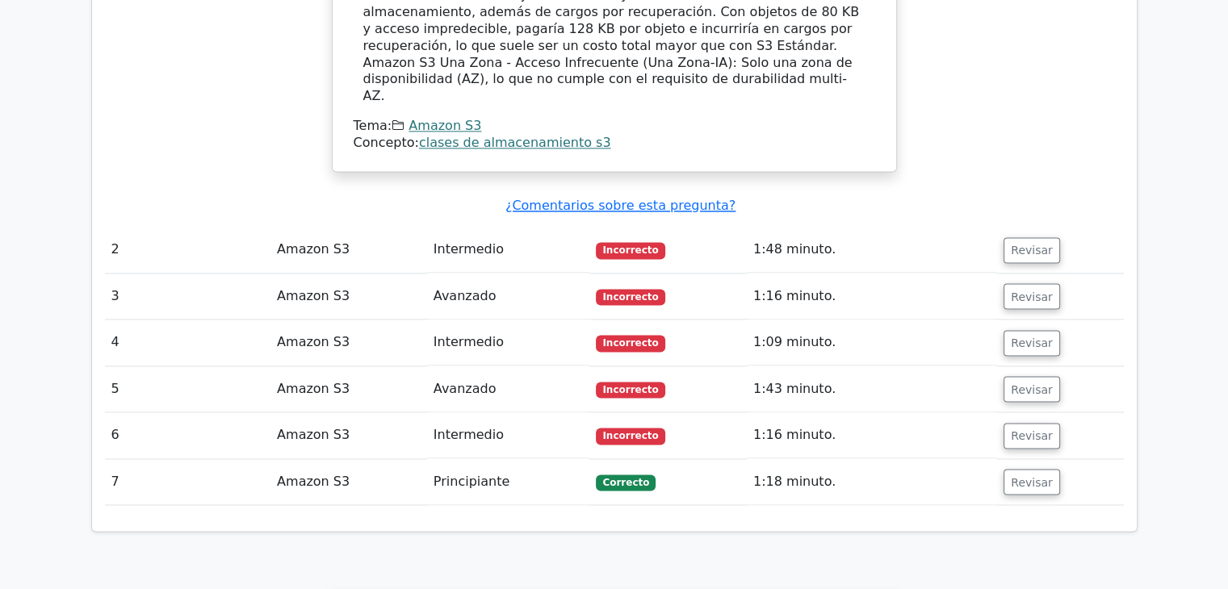
scroll to position [2264, 0]
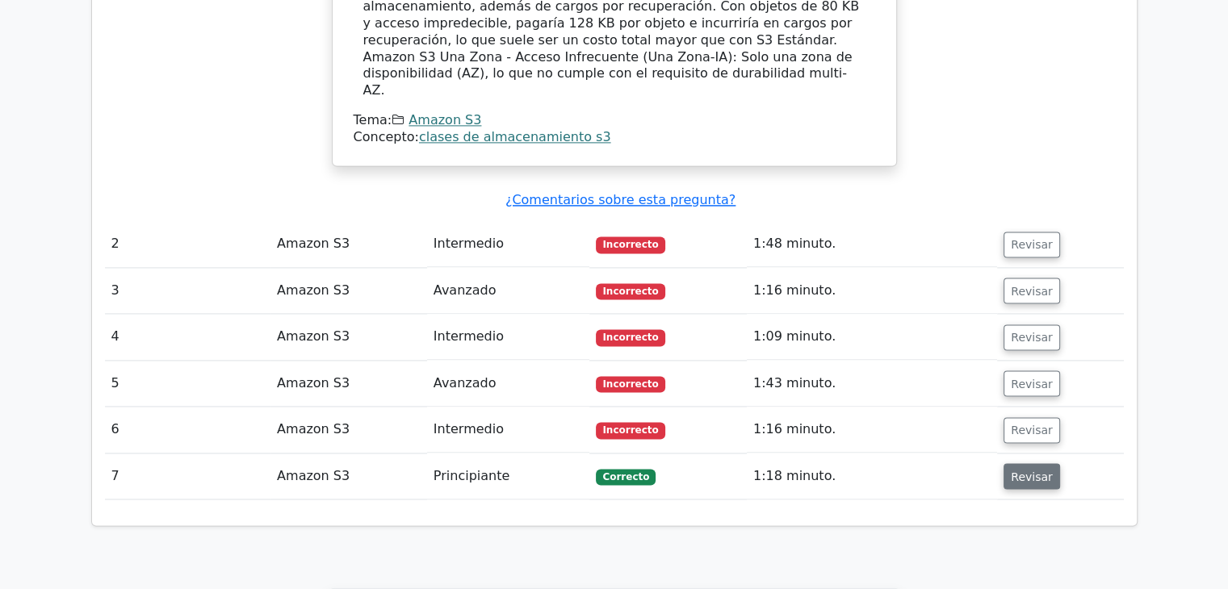
click at [1033, 470] on font "Revisar" at bounding box center [1032, 476] width 42 height 13
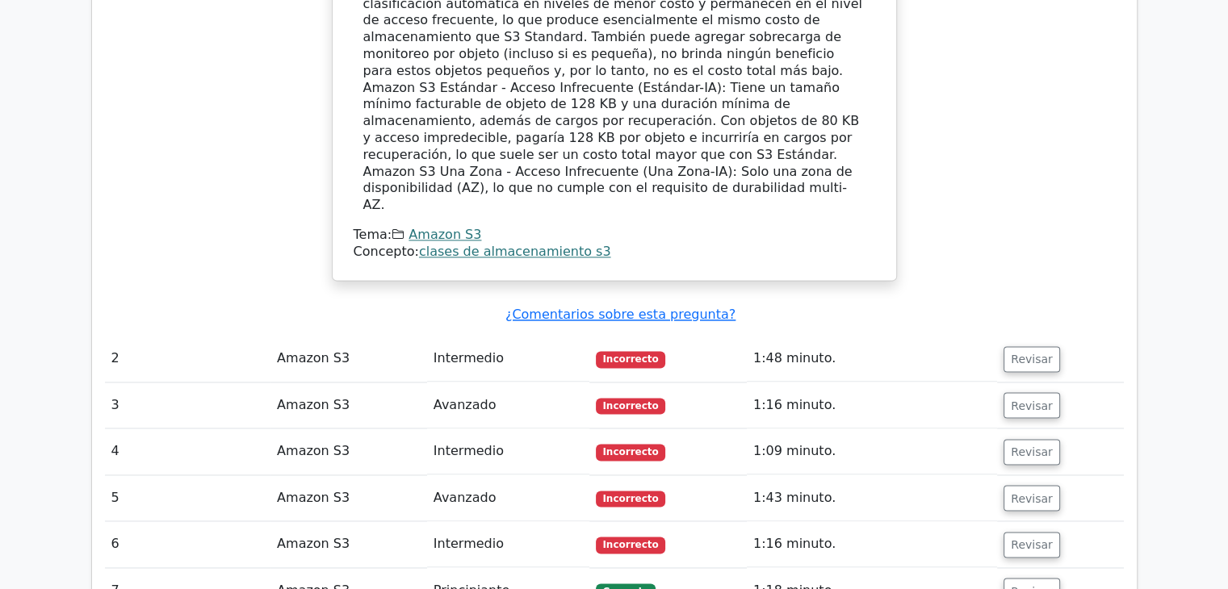
scroll to position [2166, 0]
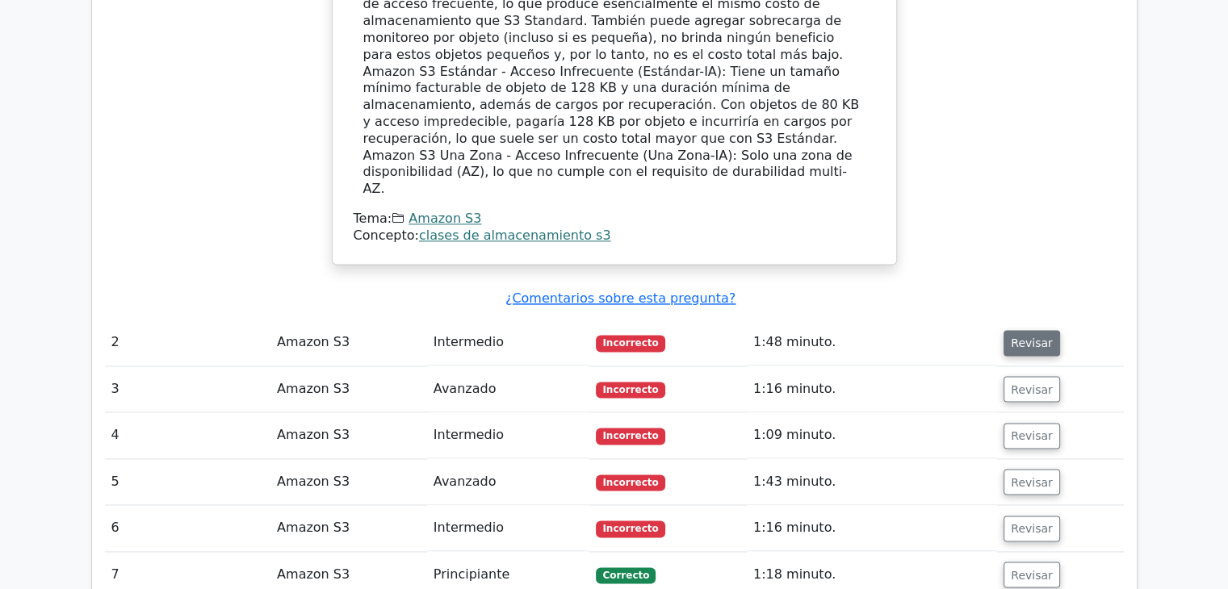
click at [1031, 337] on font "Revisar" at bounding box center [1032, 343] width 42 height 13
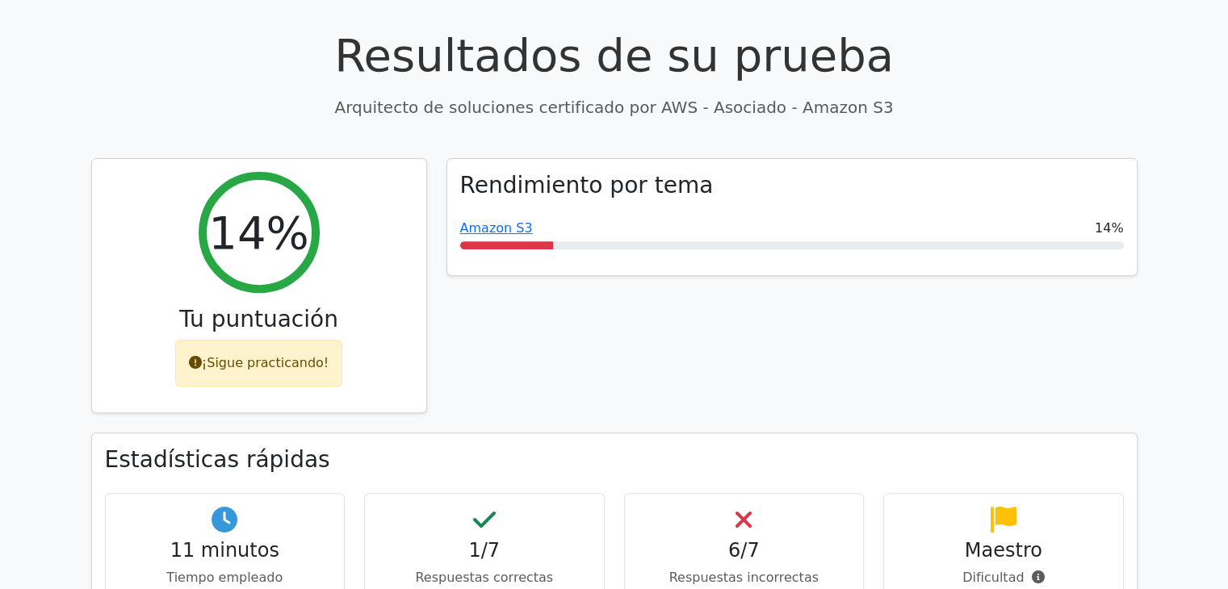
scroll to position [549, 0]
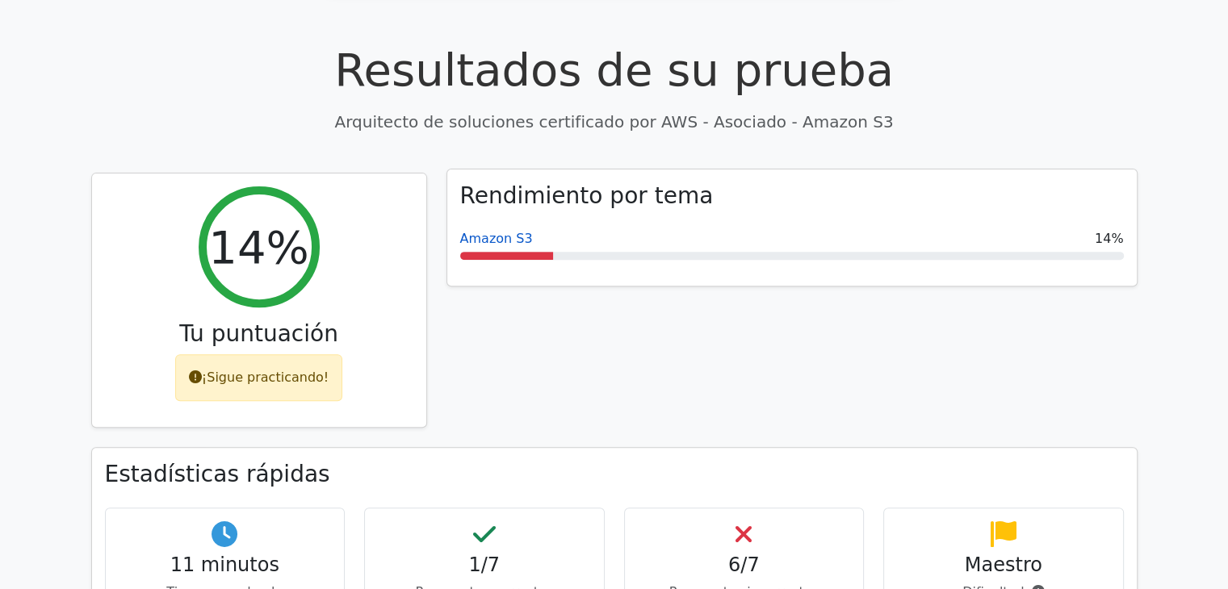
click at [488, 231] on font "Amazon S3" at bounding box center [496, 238] width 73 height 15
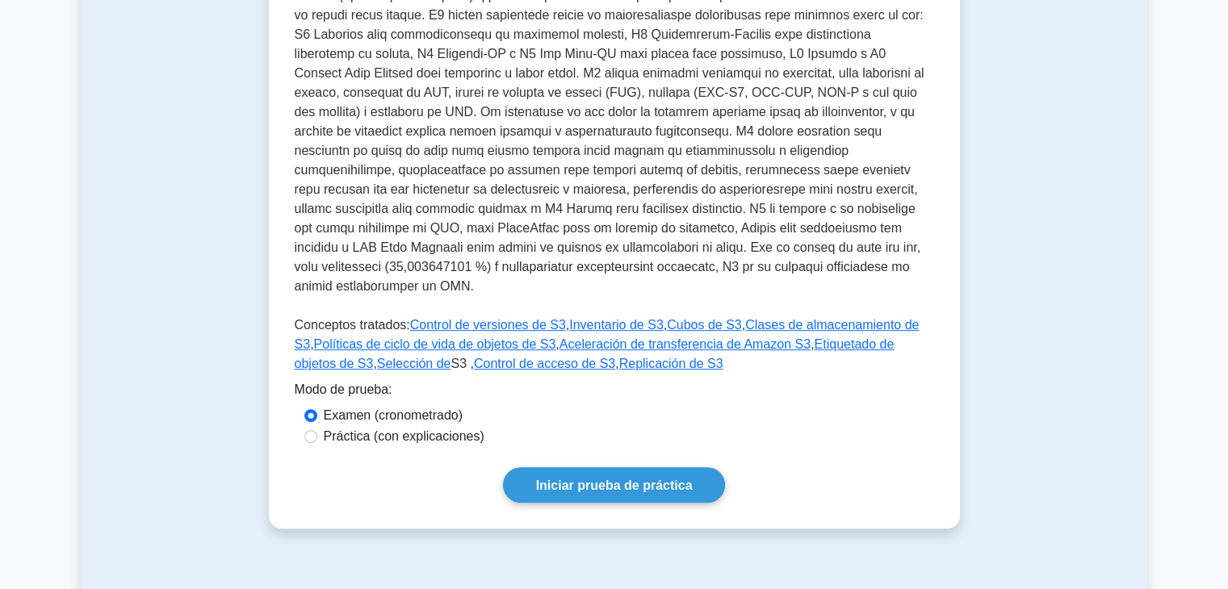
scroll to position [467, 0]
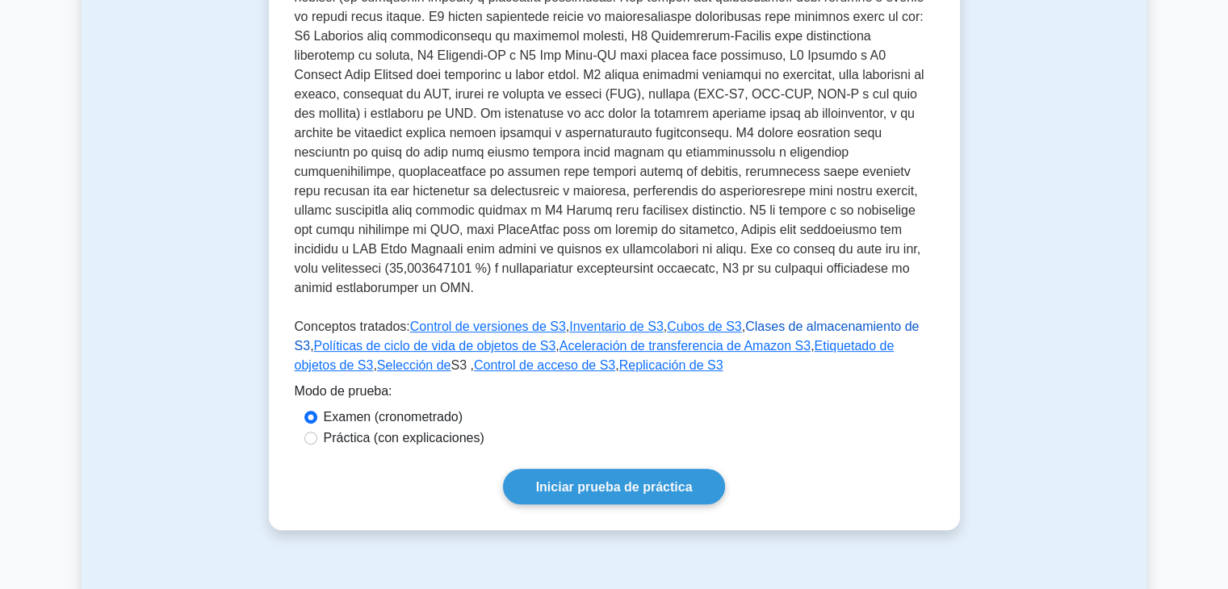
click at [781, 320] on font "Clases de almacenamiento de S3" at bounding box center [607, 336] width 625 height 33
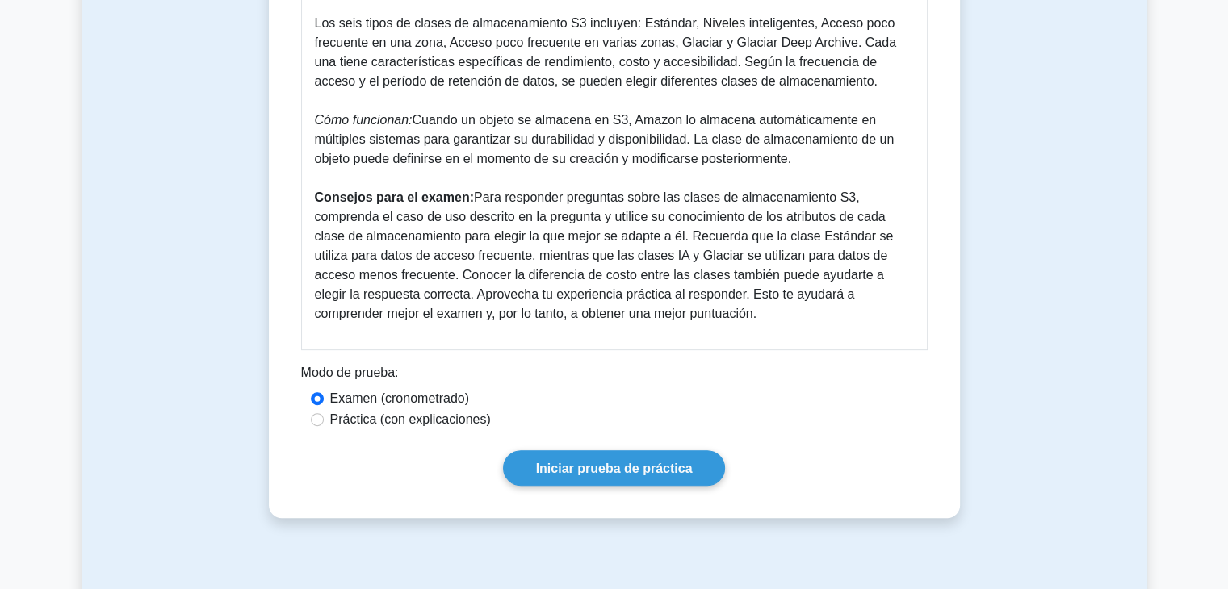
scroll to position [546, 0]
